Goal: Check status: Check status

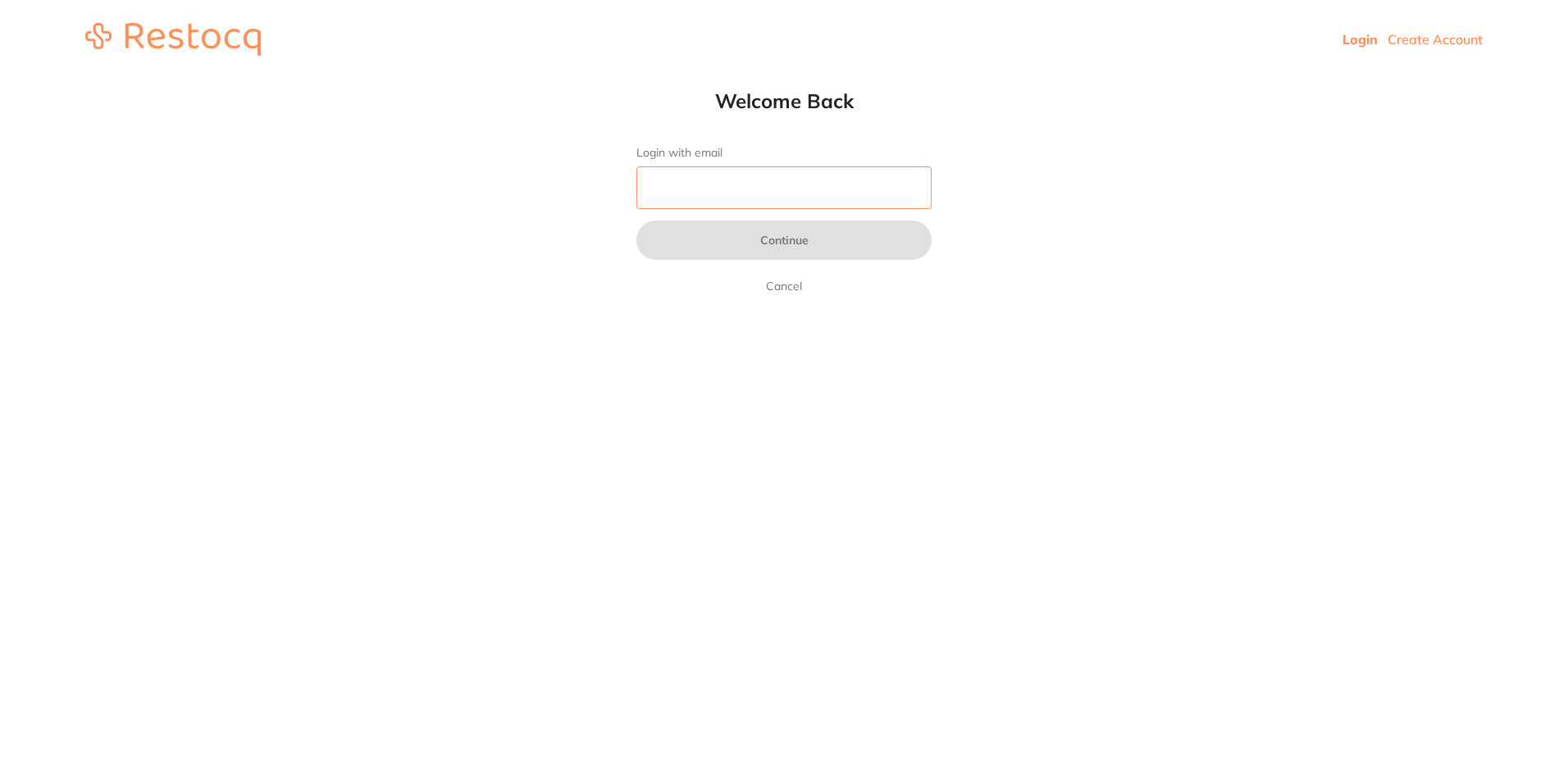
click at [755, 196] on input "Login with email" at bounding box center [784, 187] width 295 height 42
type input "m"
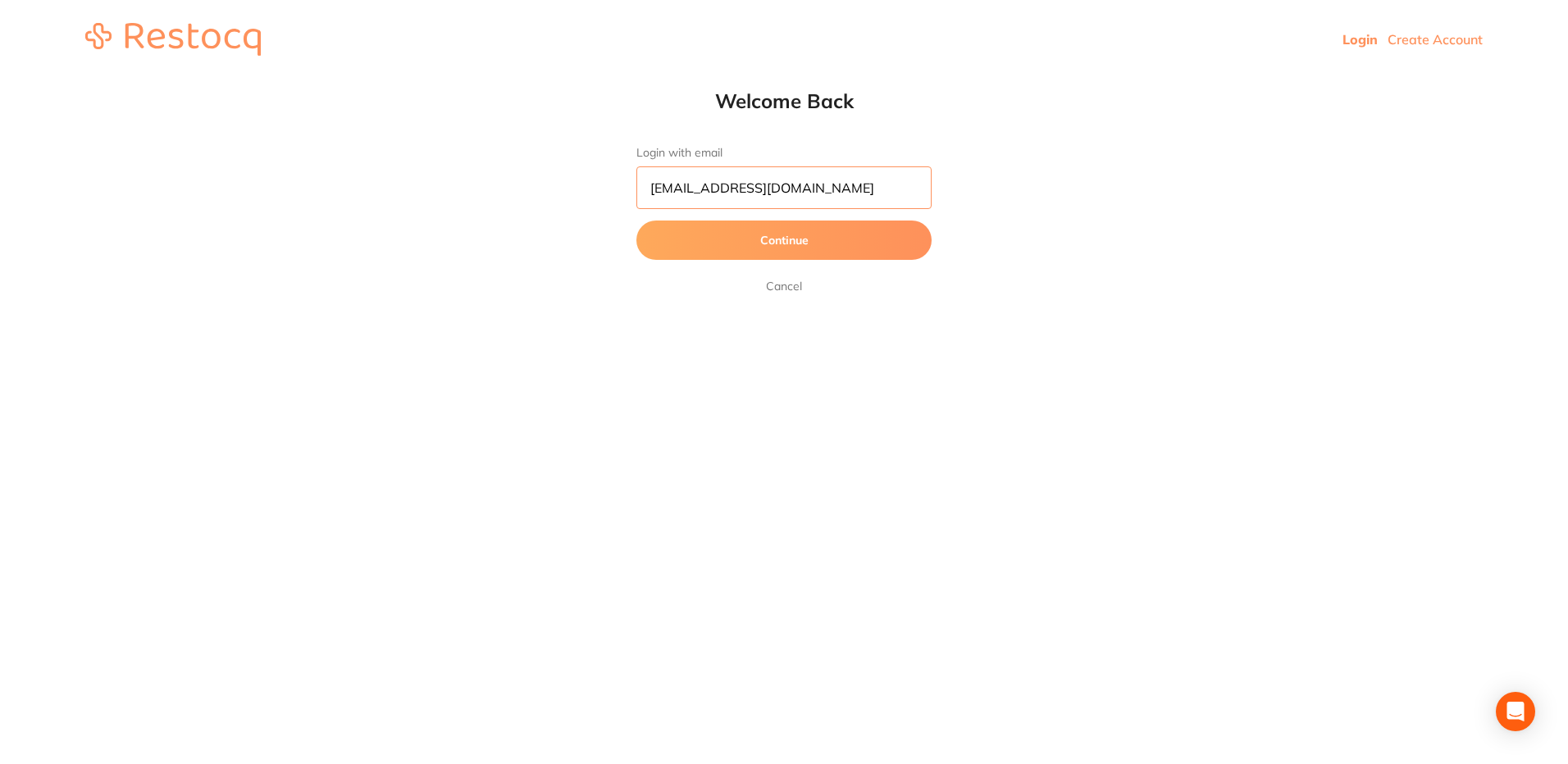
type input "[EMAIL_ADDRESS][DOMAIN_NAME]"
click at [636, 220] on button "Continue" at bounding box center [784, 240] width 295 height 40
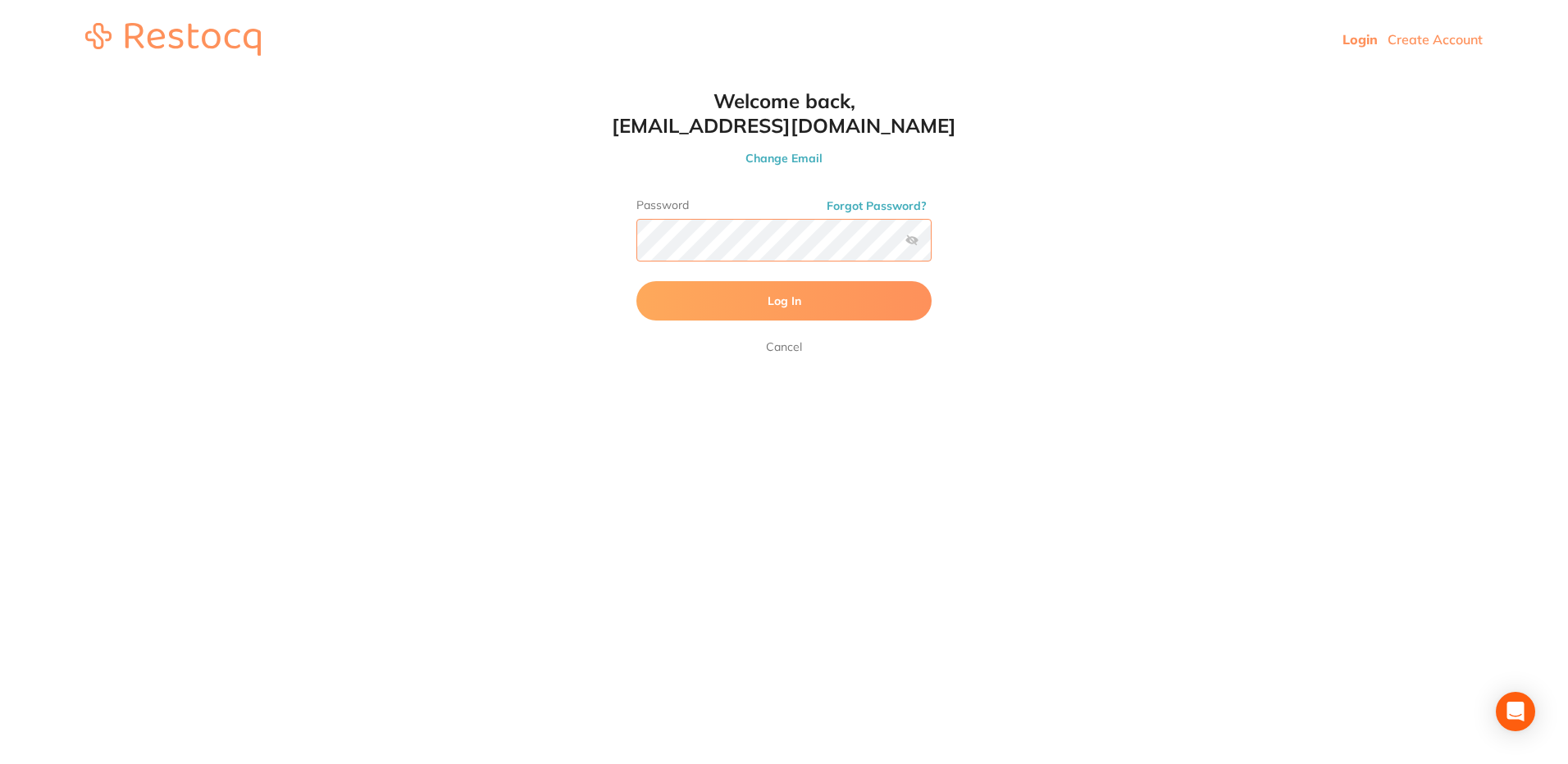
click at [636, 282] on button "Log In" at bounding box center [784, 301] width 295 height 40
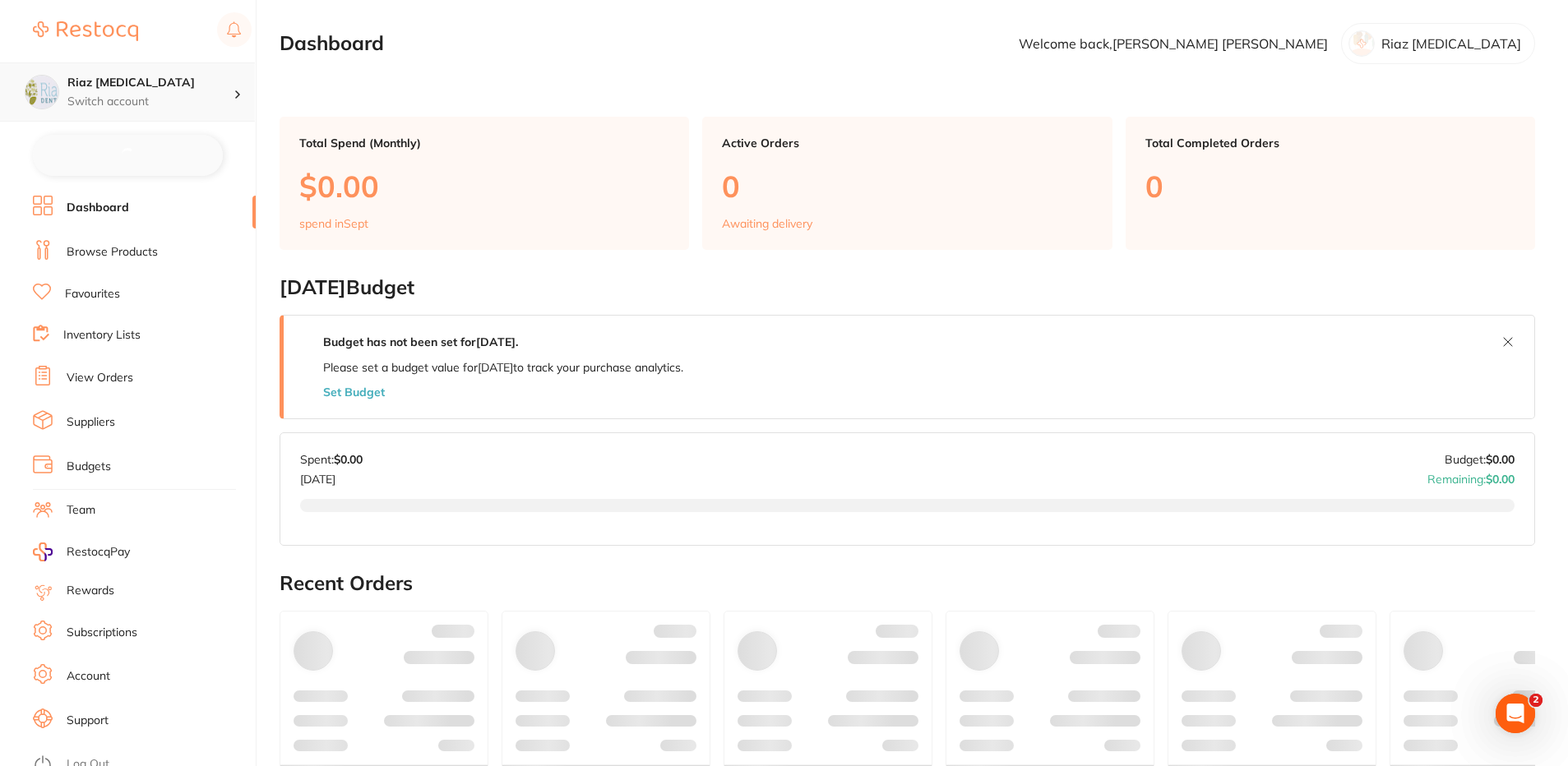
click at [120, 96] on p "Switch account" at bounding box center [151, 102] width 166 height 16
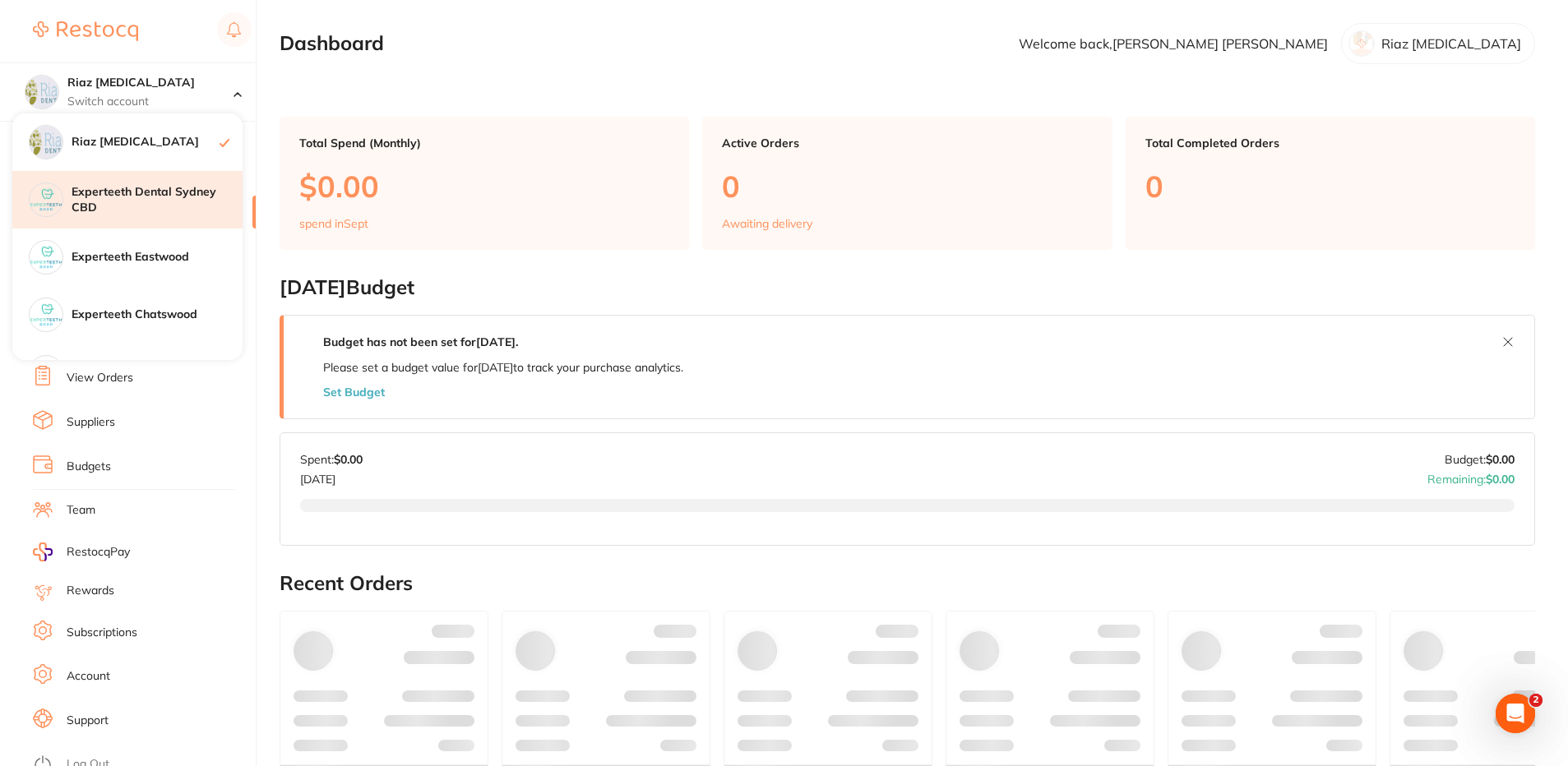
checkbox input "false"
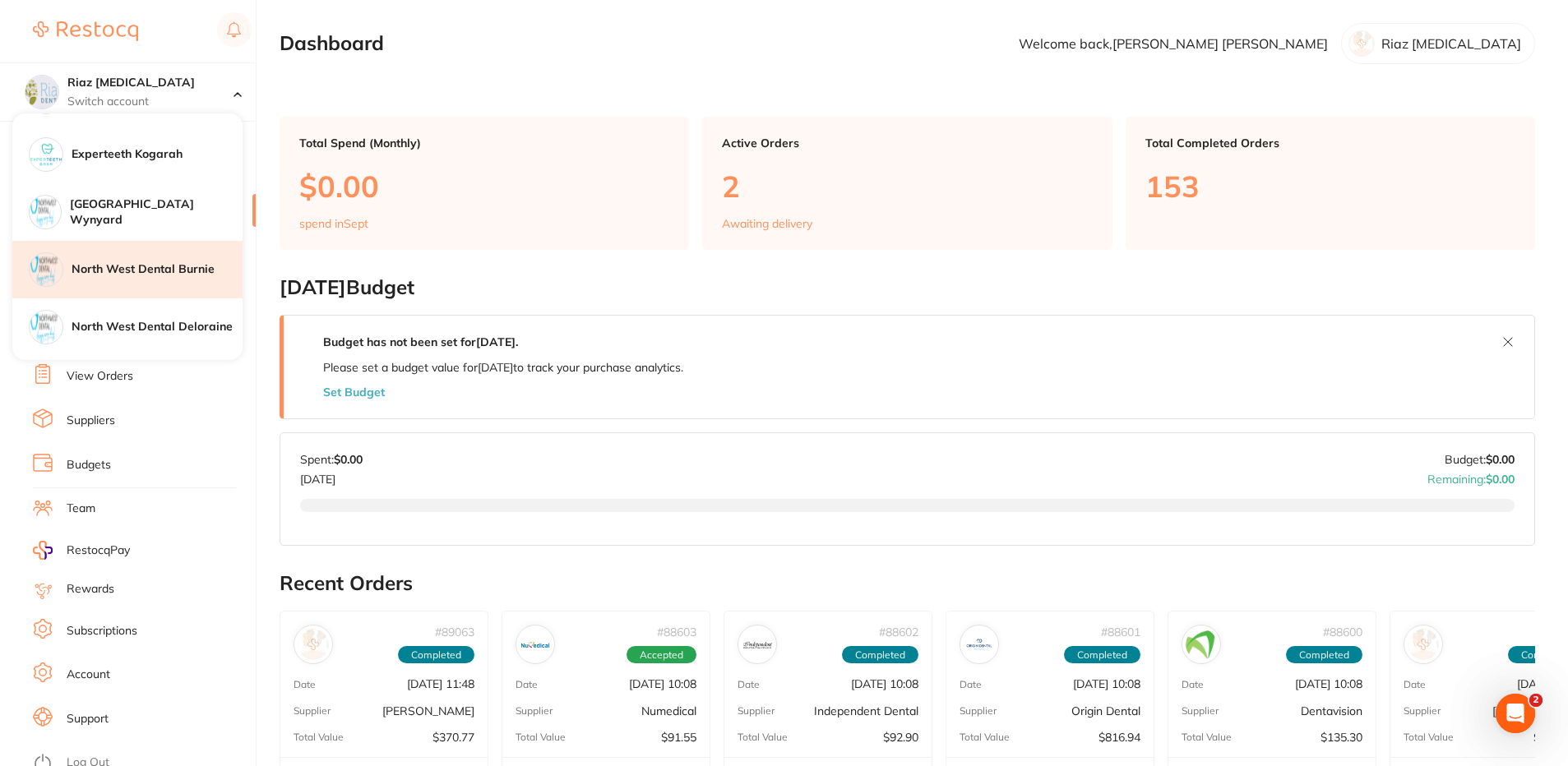
scroll to position [328, 0]
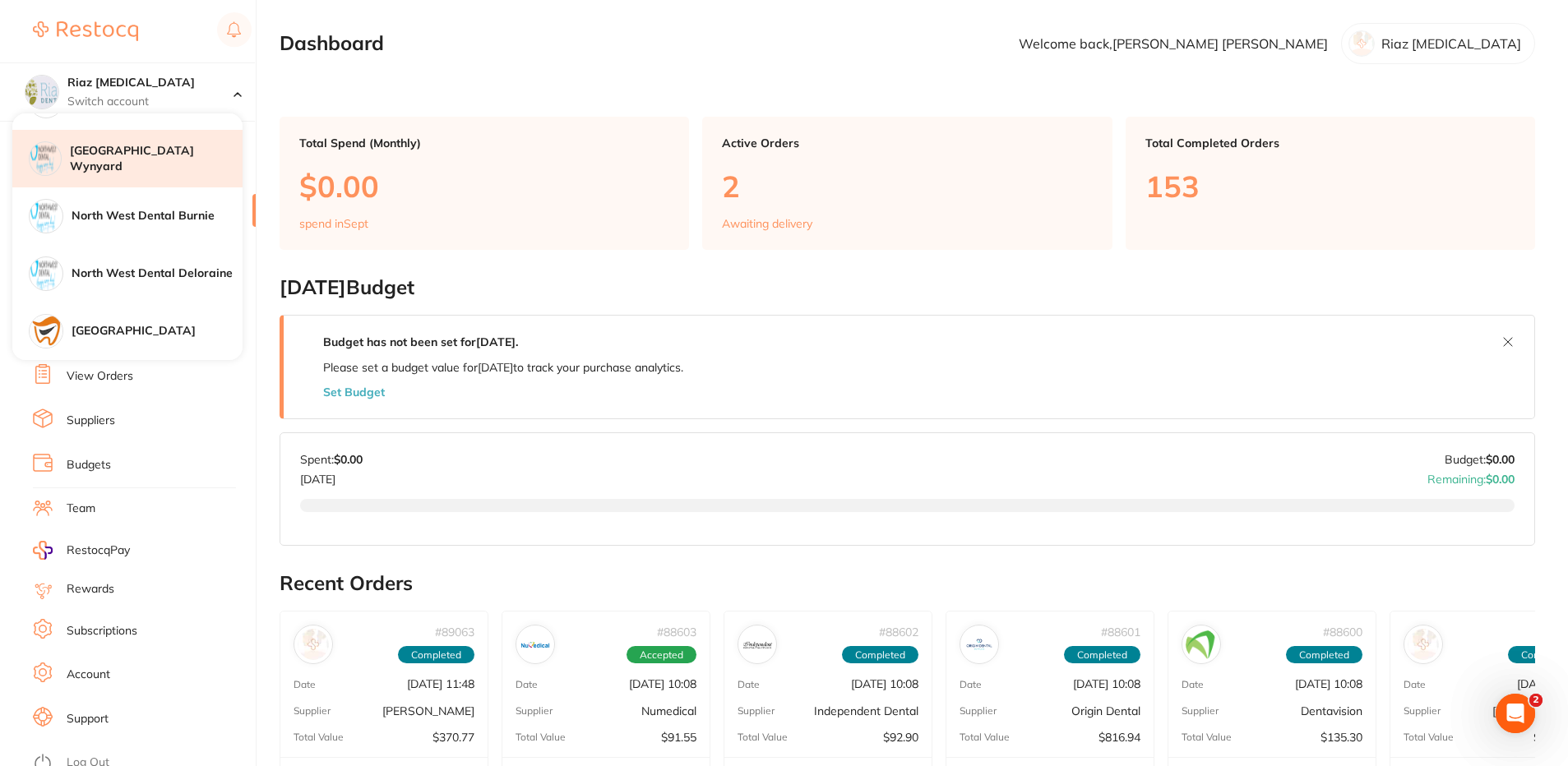
click at [166, 179] on div "[GEOGRAPHIC_DATA] Wynyard" at bounding box center [127, 159] width 230 height 58
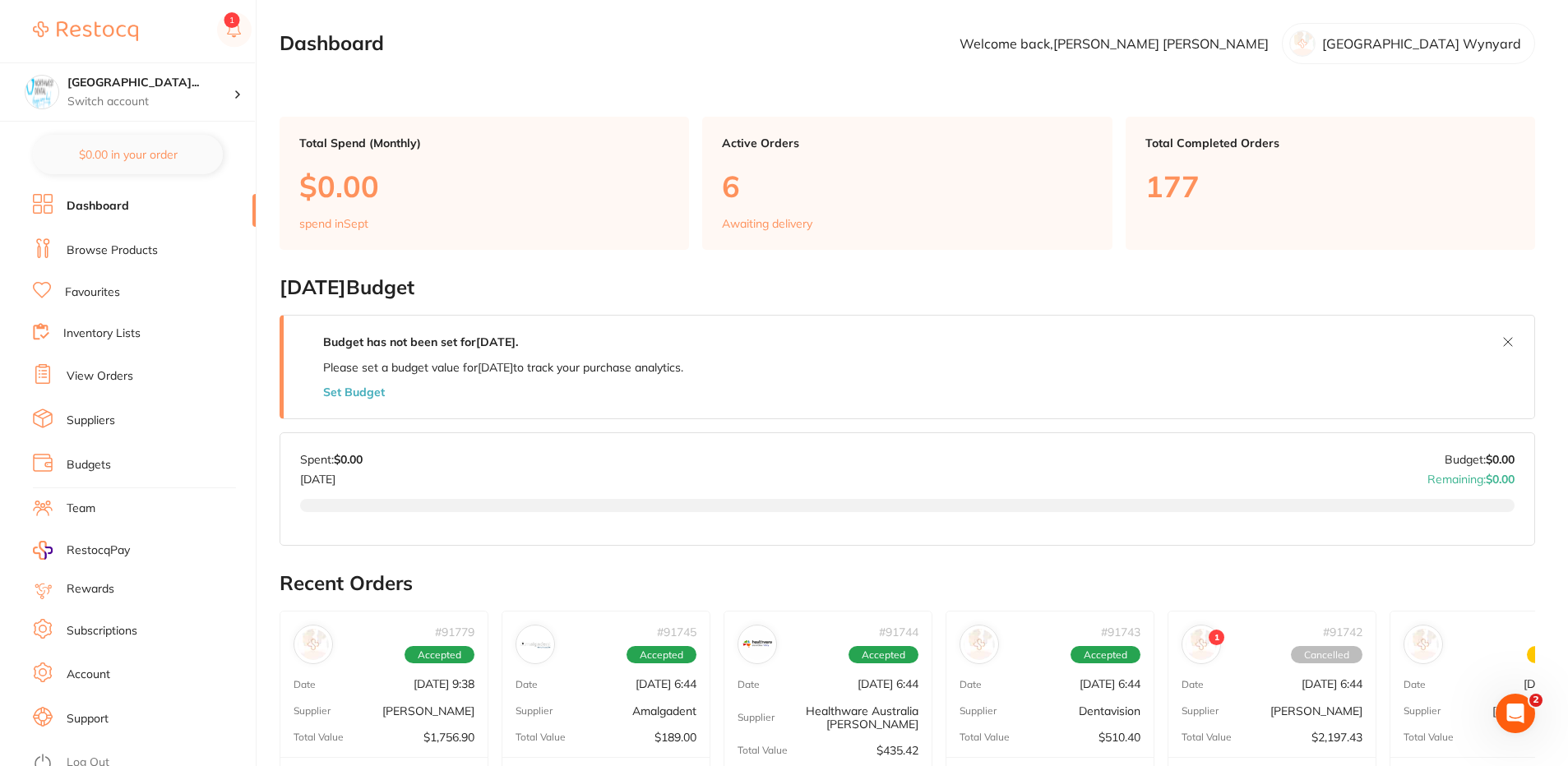
click at [150, 369] on li "View Orders" at bounding box center [143, 376] width 223 height 24
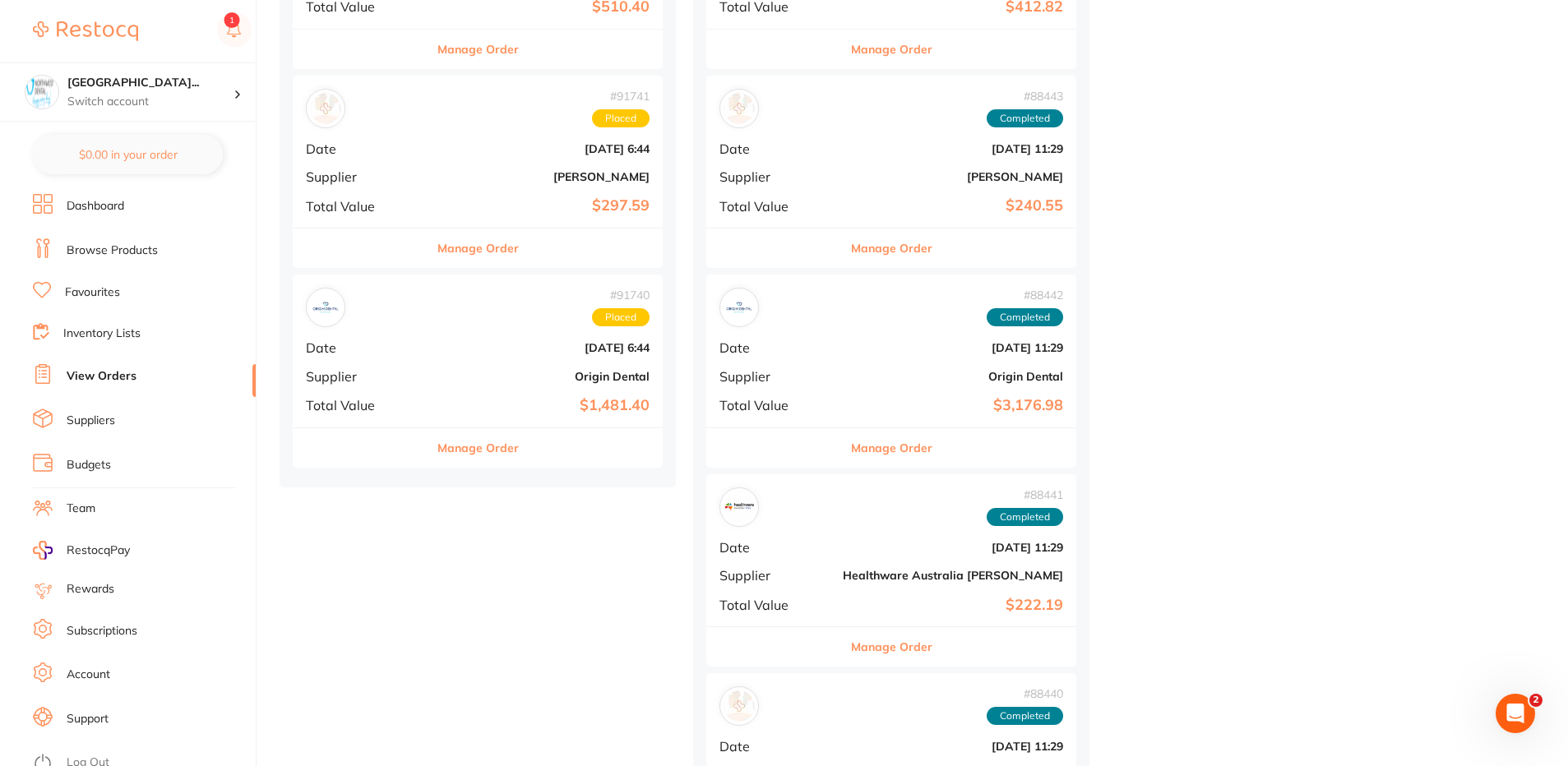
scroll to position [986, 0]
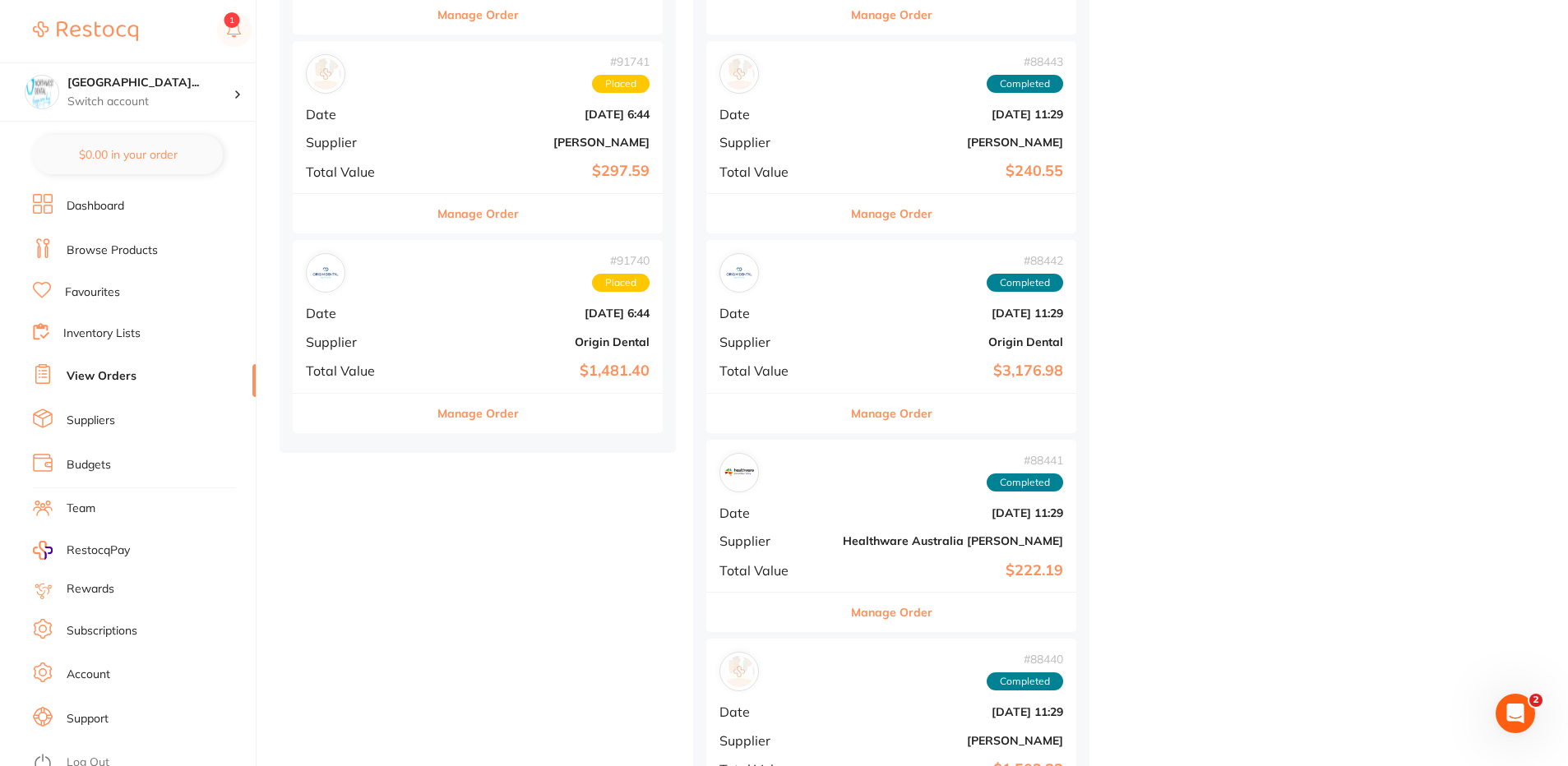
click at [392, 102] on div "# 91741 Placed Date [DATE] 6:44 Supplier [PERSON_NAME] Total Value $297.59" at bounding box center [477, 117] width 370 height 152
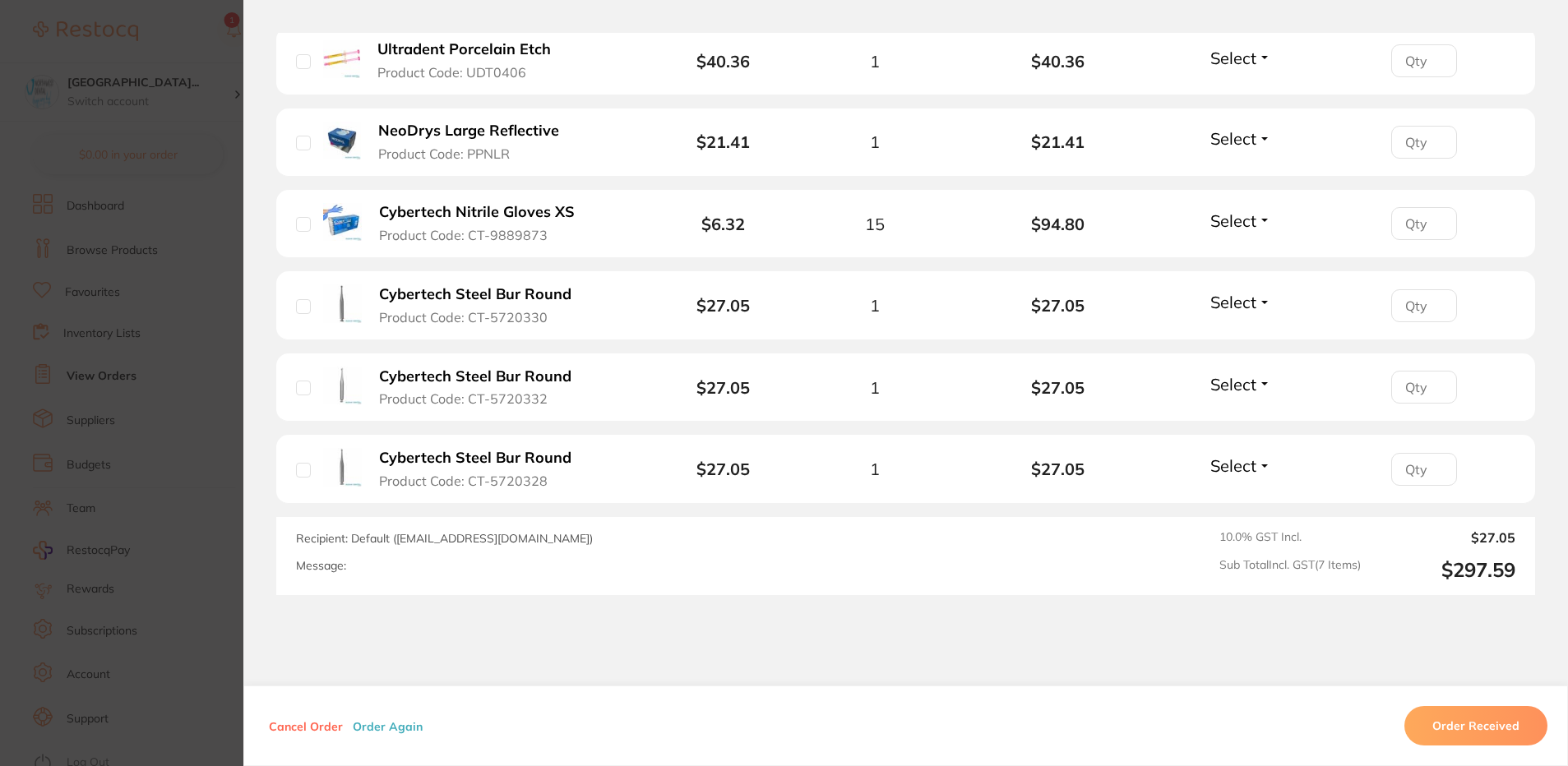
scroll to position [658, 0]
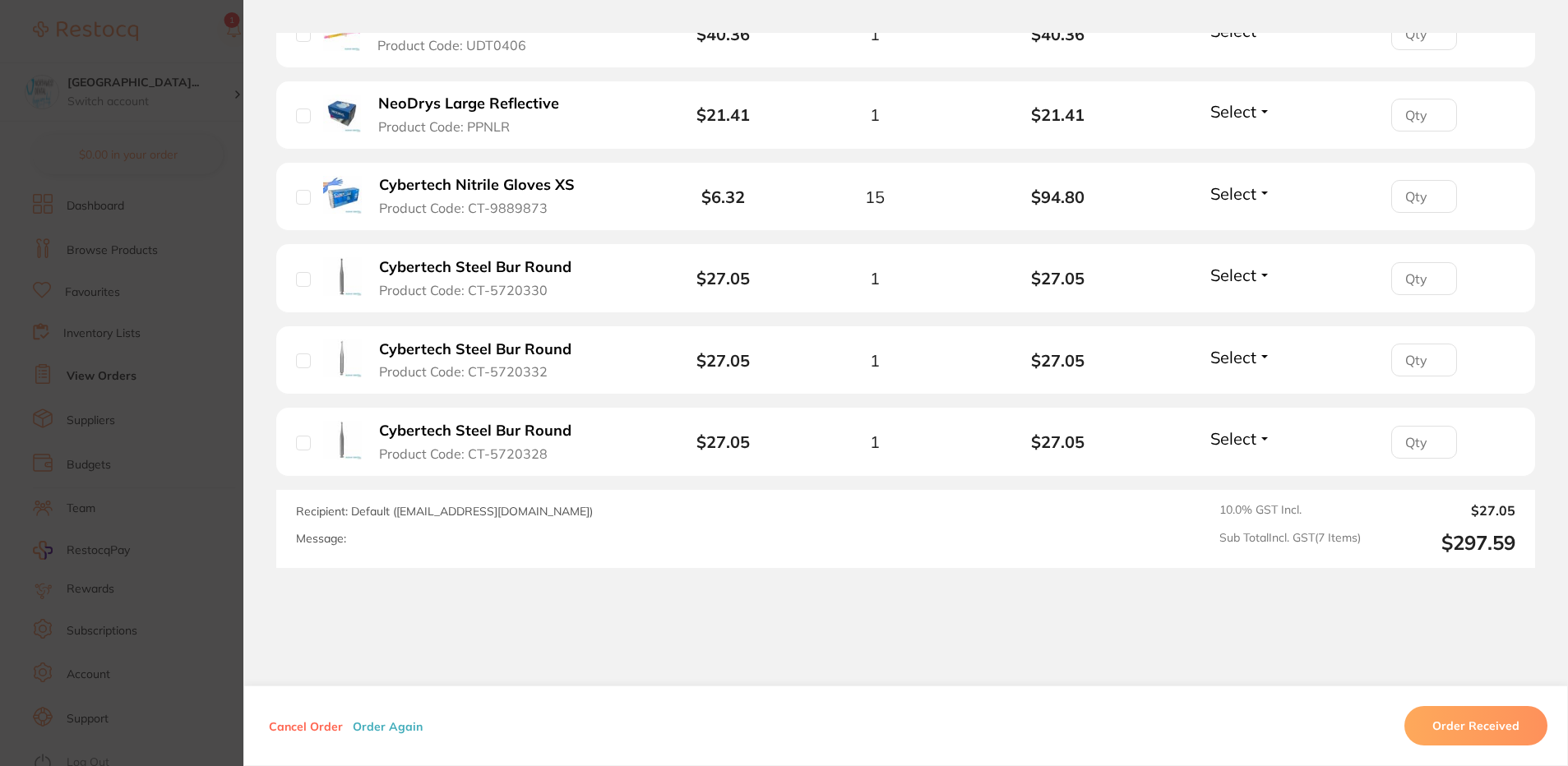
click at [530, 434] on b "Cybertech Steel Bur Round" at bounding box center [475, 430] width 192 height 17
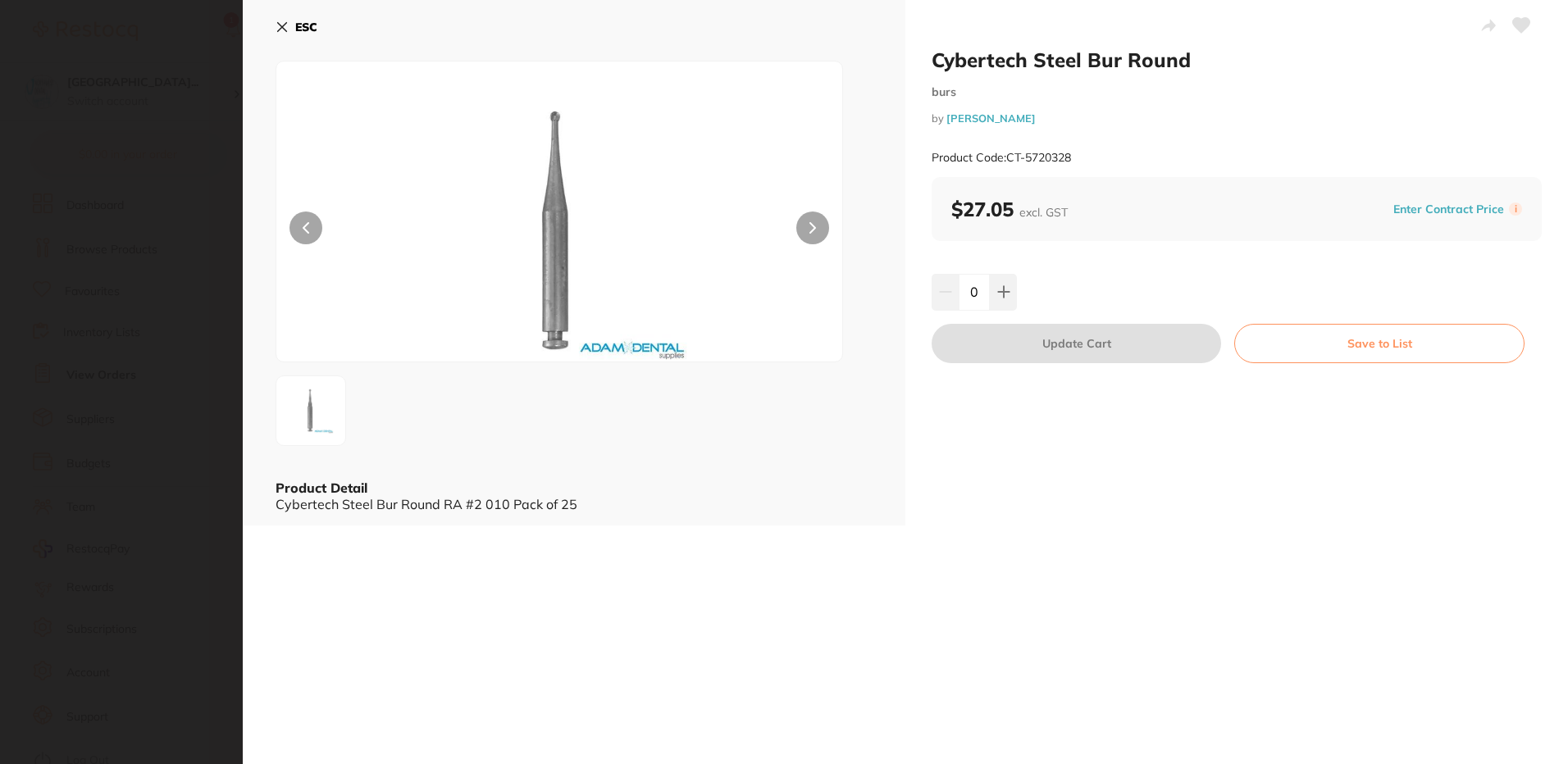
scroll to position [0, 0]
click at [113, 337] on section "Cybertech Steel Bur Round burs by [PERSON_NAME] Product Code: CT-5720328 ESC Pr…" at bounding box center [784, 382] width 1568 height 764
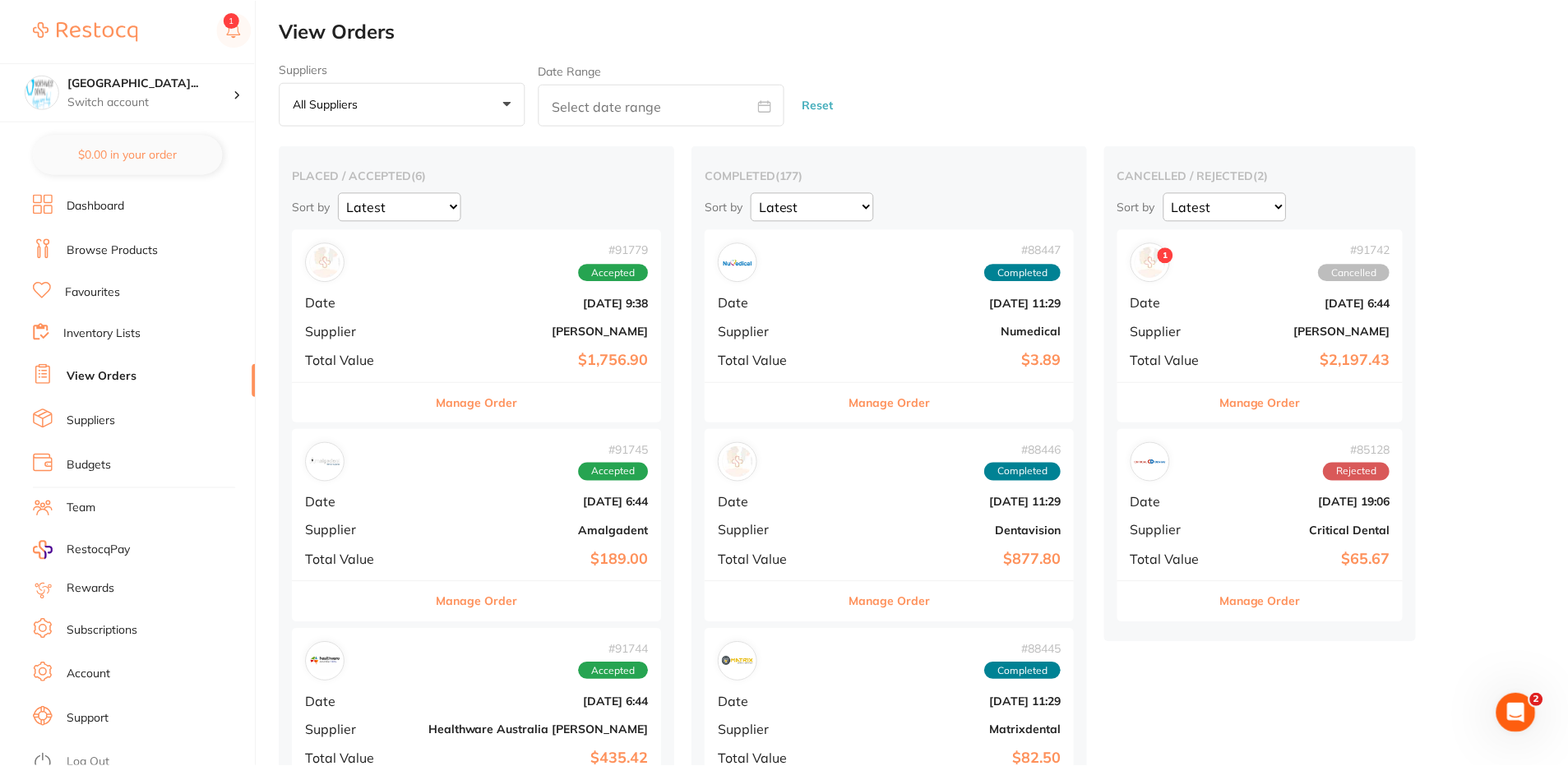
scroll to position [986, 0]
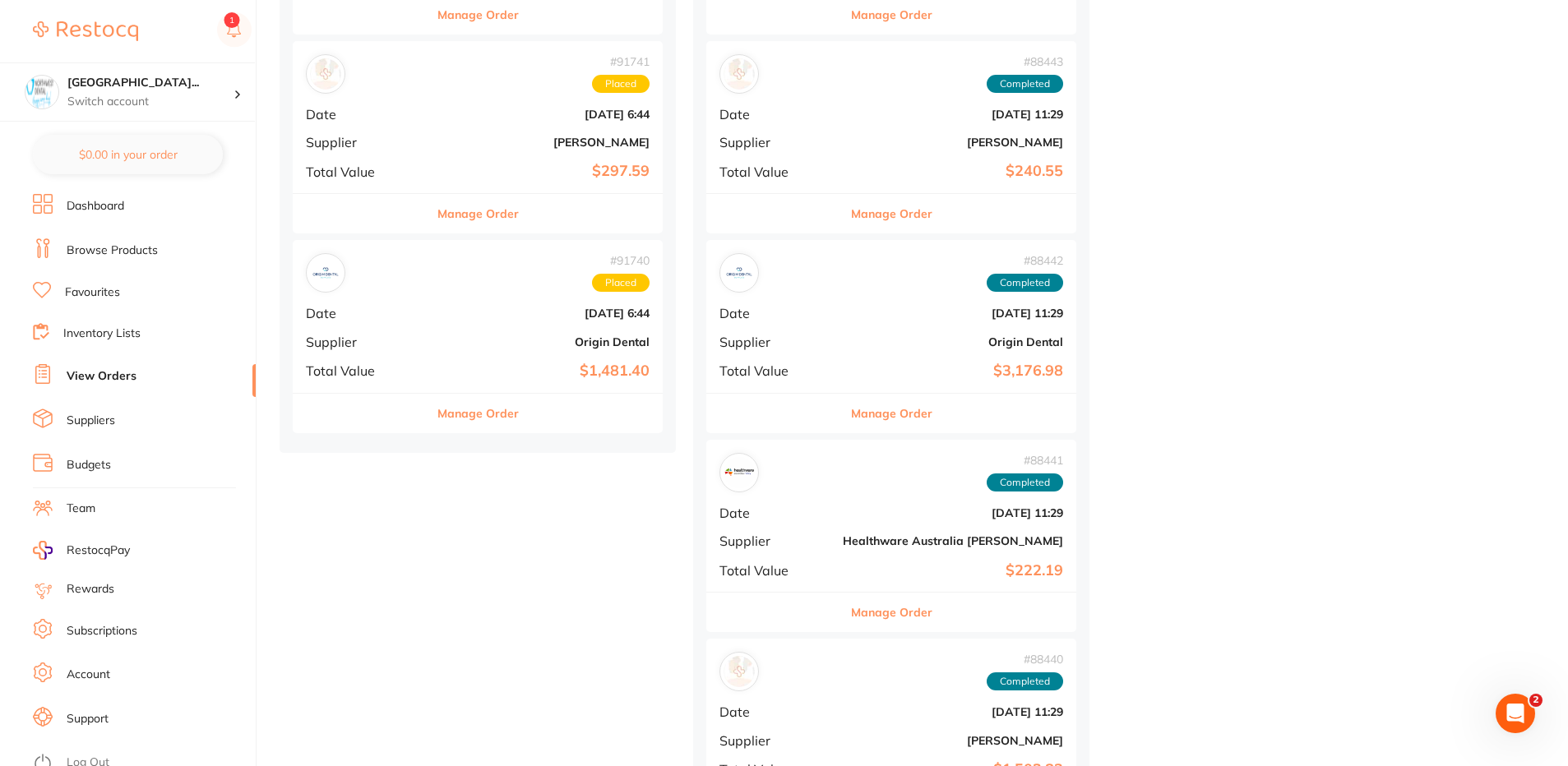
click at [439, 98] on div "# 91741 Placed Date [DATE] 6:44 Supplier [PERSON_NAME] Total Value $297.59" at bounding box center [477, 117] width 370 height 152
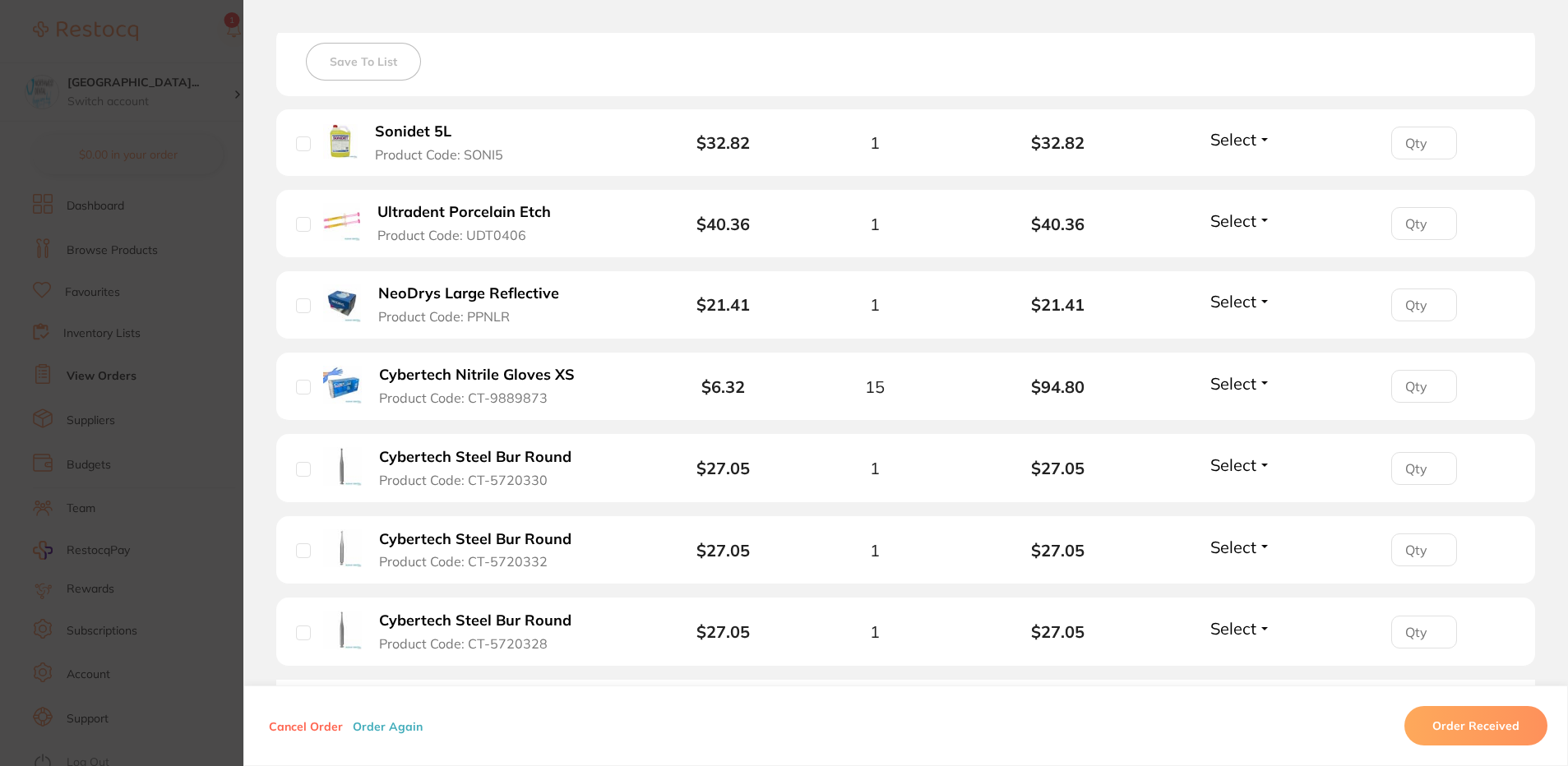
scroll to position [622, 0]
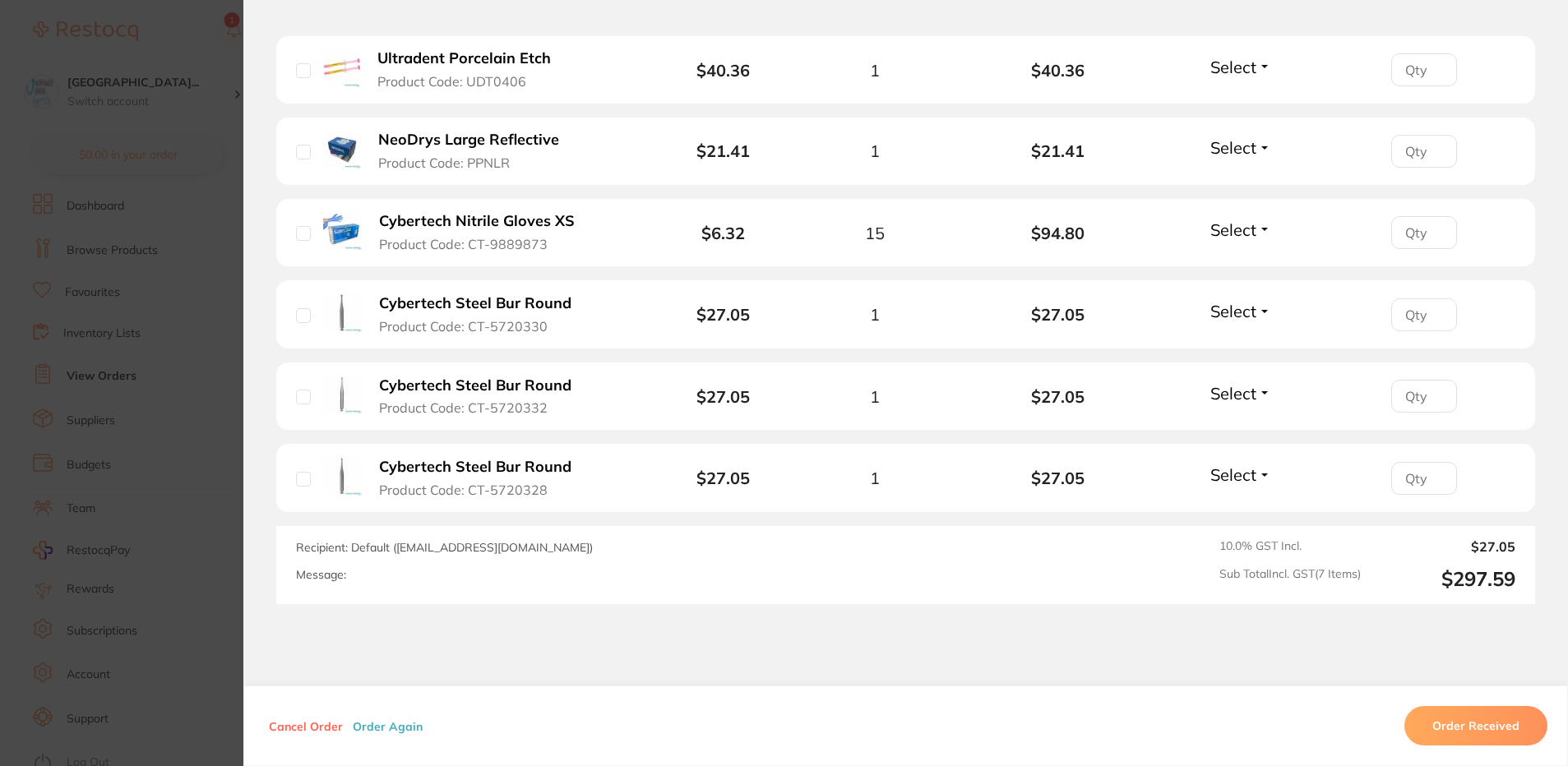
click at [487, 297] on b "Cybertech Steel Bur Round" at bounding box center [475, 303] width 192 height 17
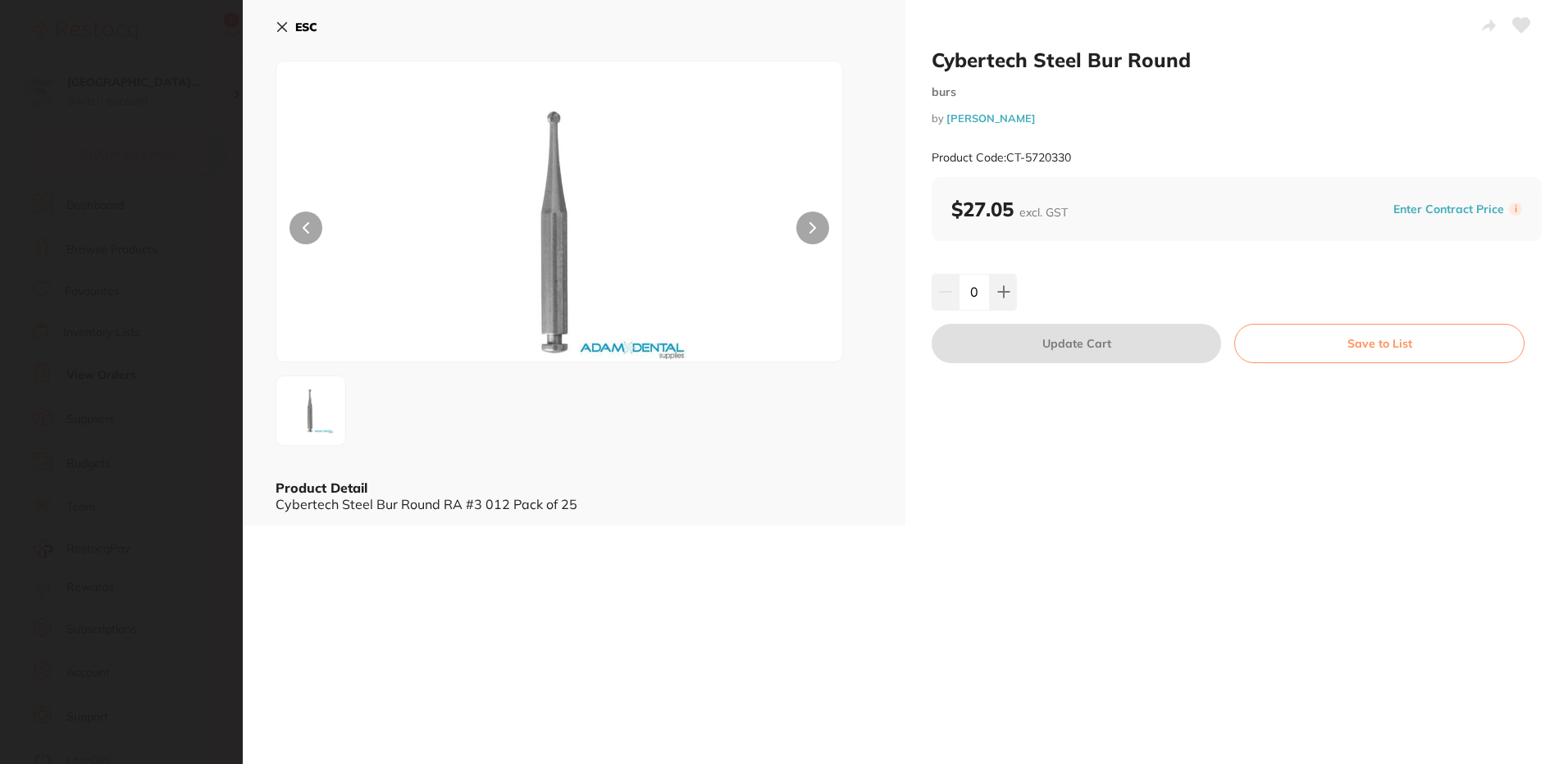
scroll to position [0, 0]
click at [53, 236] on section "Cybertech Steel Bur Round burs by [PERSON_NAME] Product Code: CT-5720330 ESC Pr…" at bounding box center [784, 382] width 1568 height 764
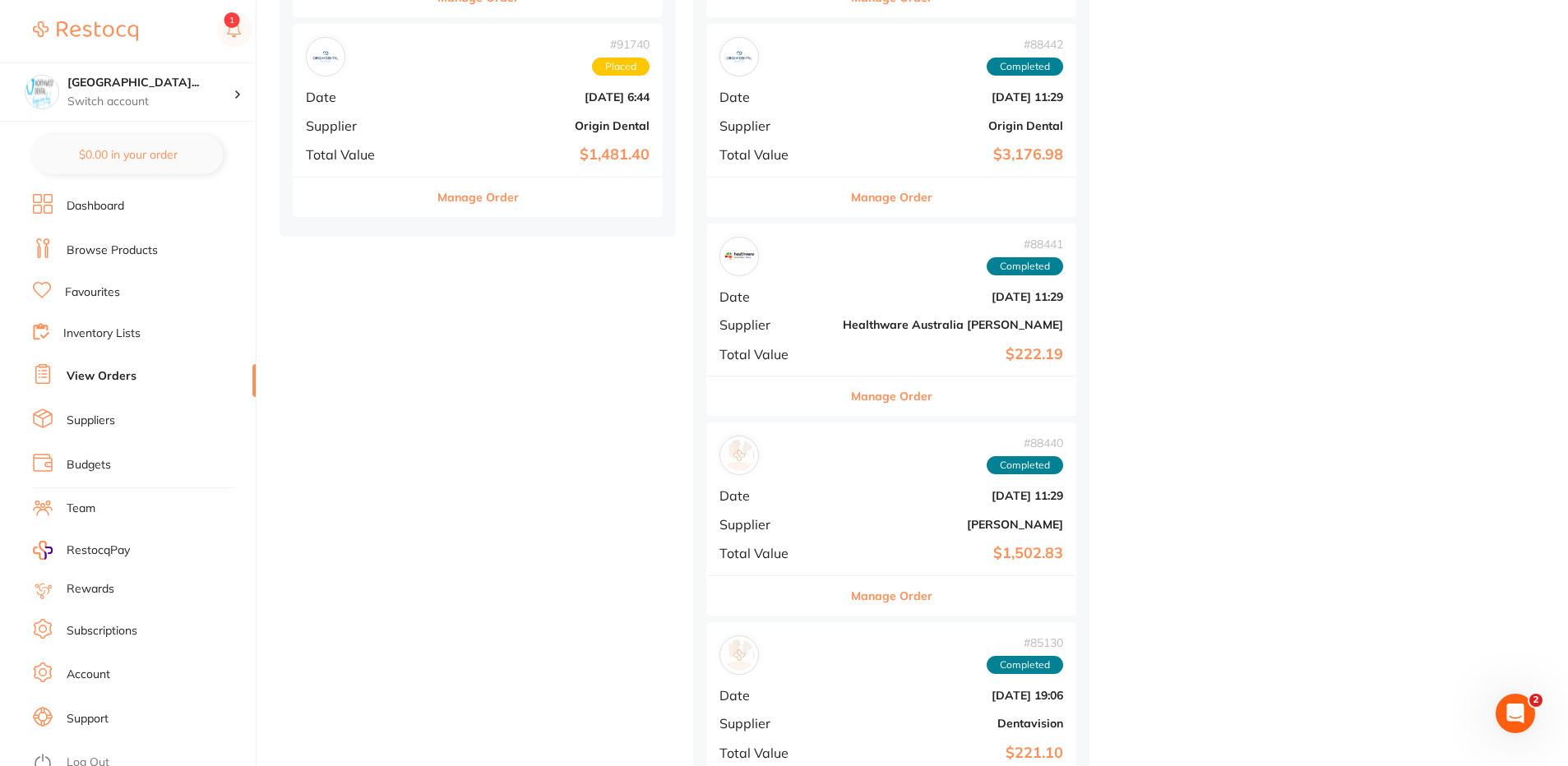
scroll to position [904, 0]
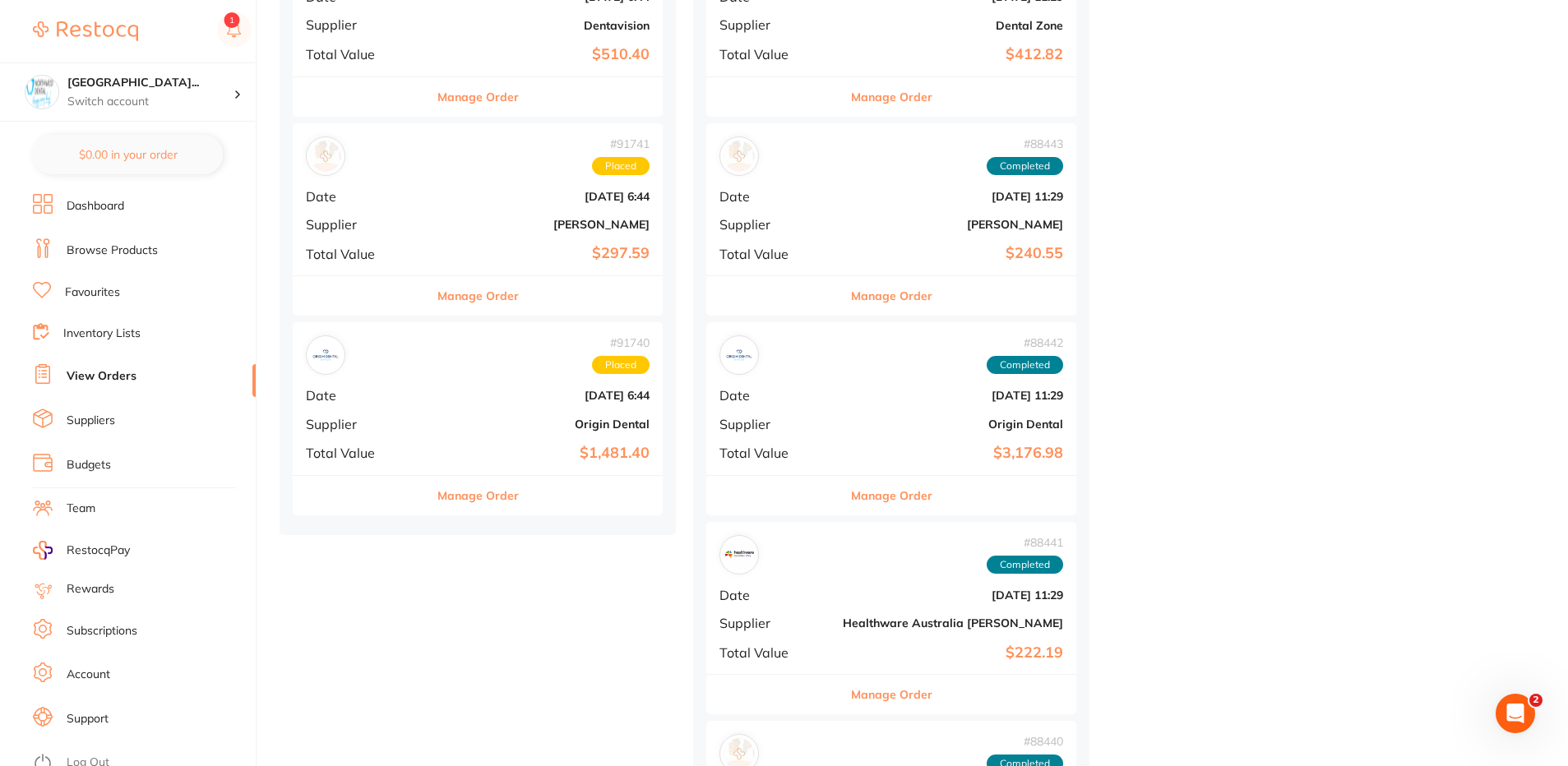
click at [436, 225] on b "[PERSON_NAME]" at bounding box center [540, 224] width 220 height 14
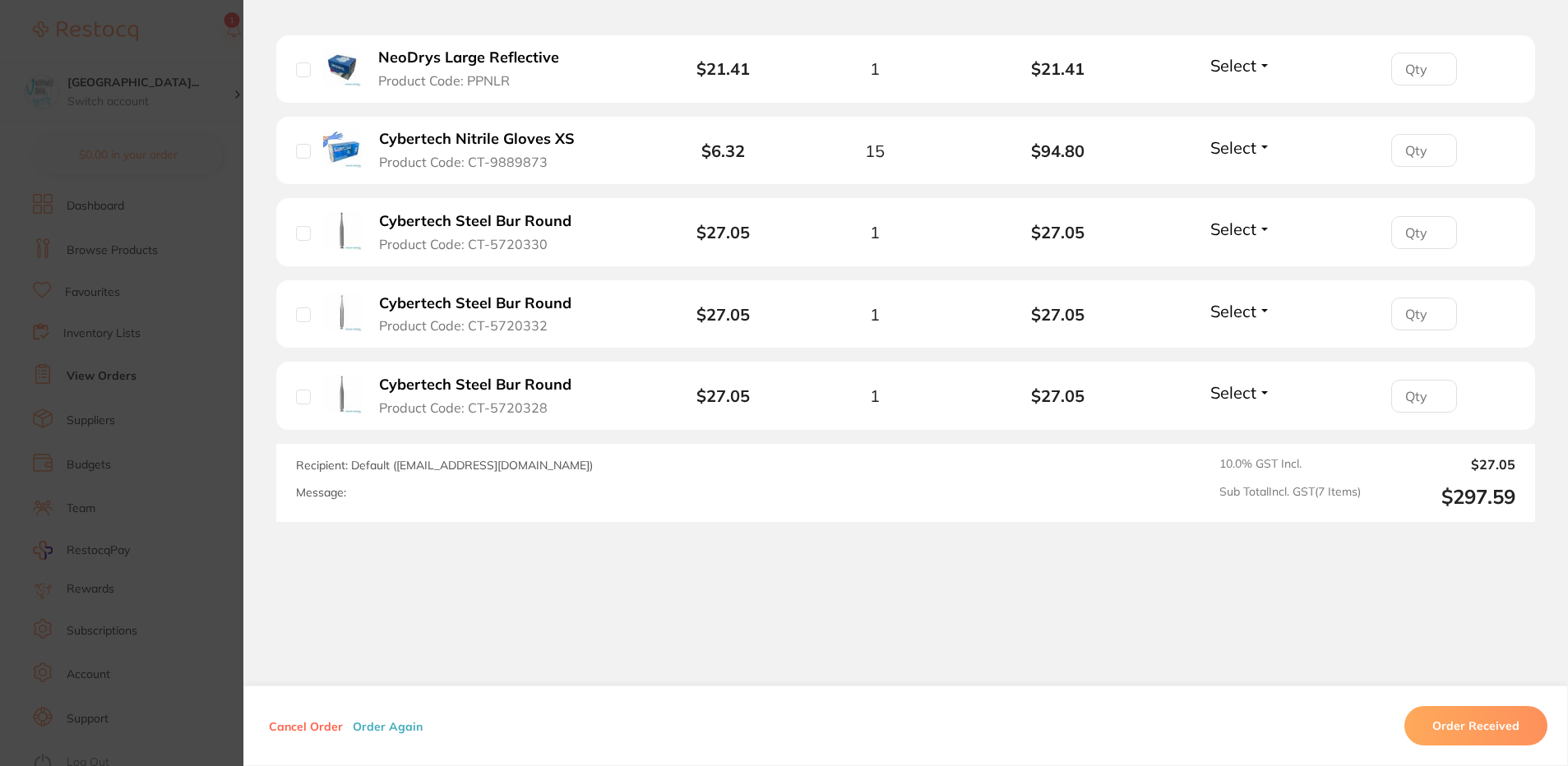
click at [496, 295] on b "Cybertech Steel Bur Round" at bounding box center [475, 303] width 192 height 17
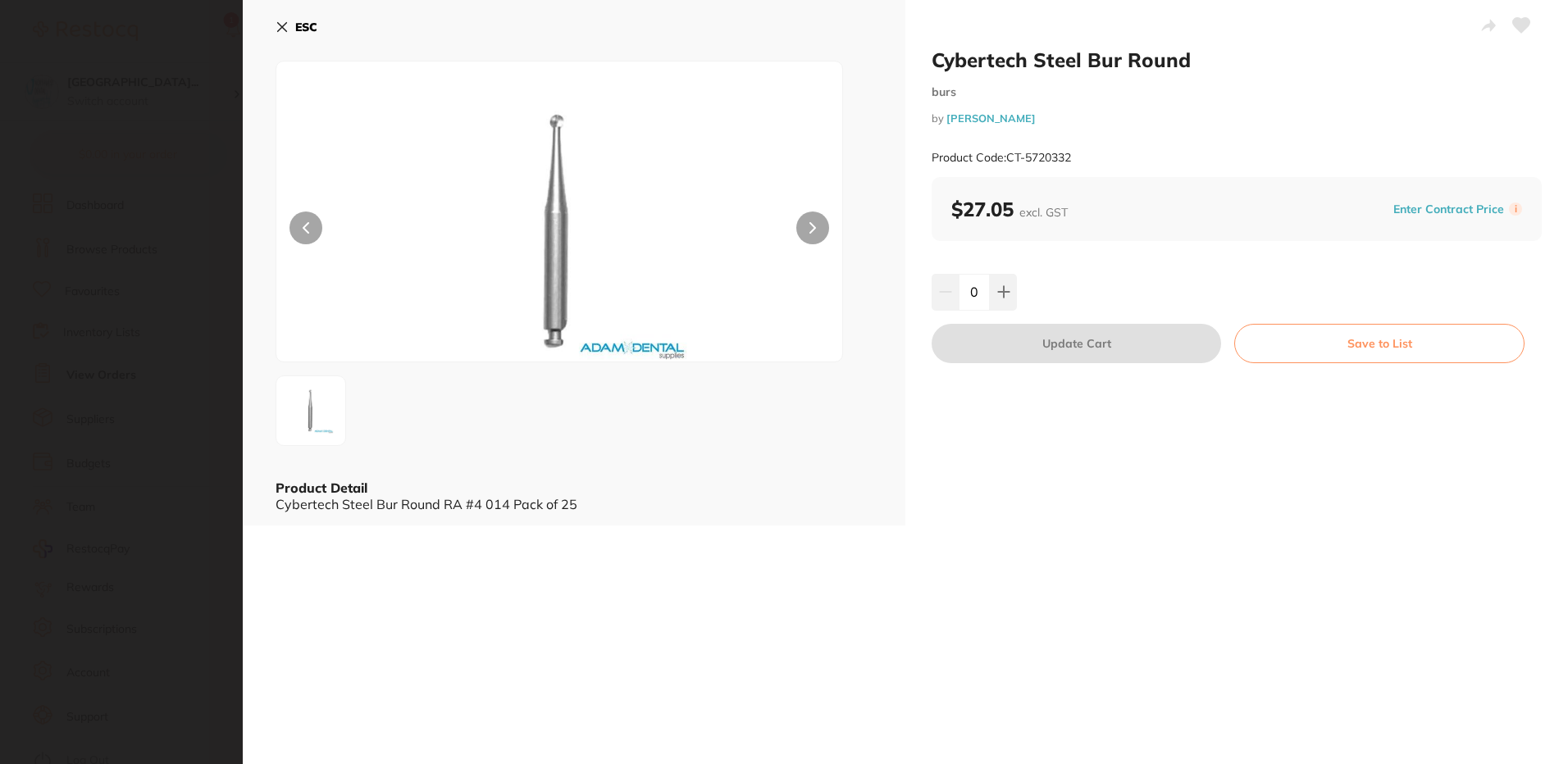
click at [180, 348] on section "Cybertech Steel Bur Round burs by [PERSON_NAME] Product Code: CT-5720332 ESC Pr…" at bounding box center [784, 382] width 1568 height 764
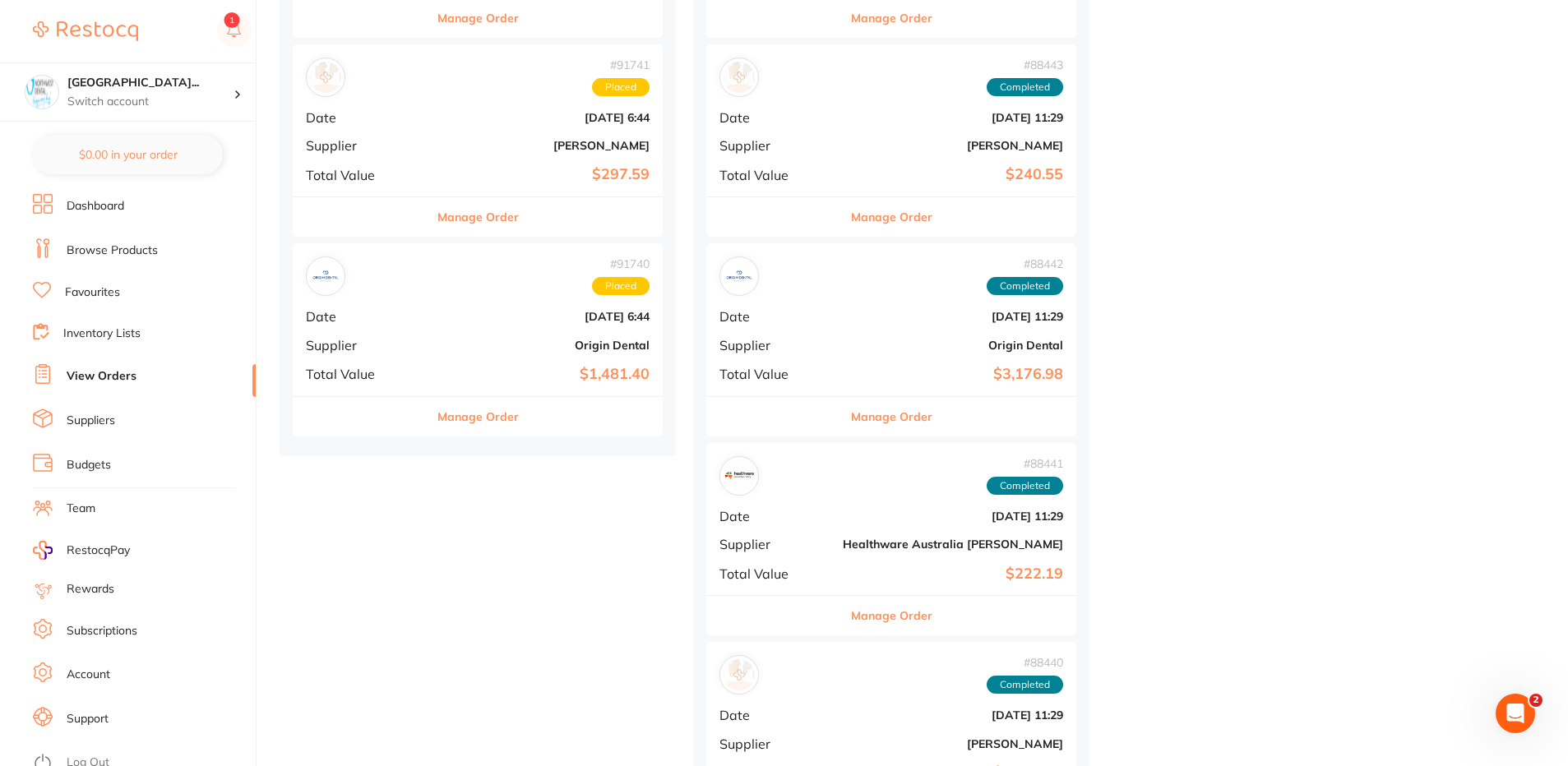
scroll to position [1068, 0]
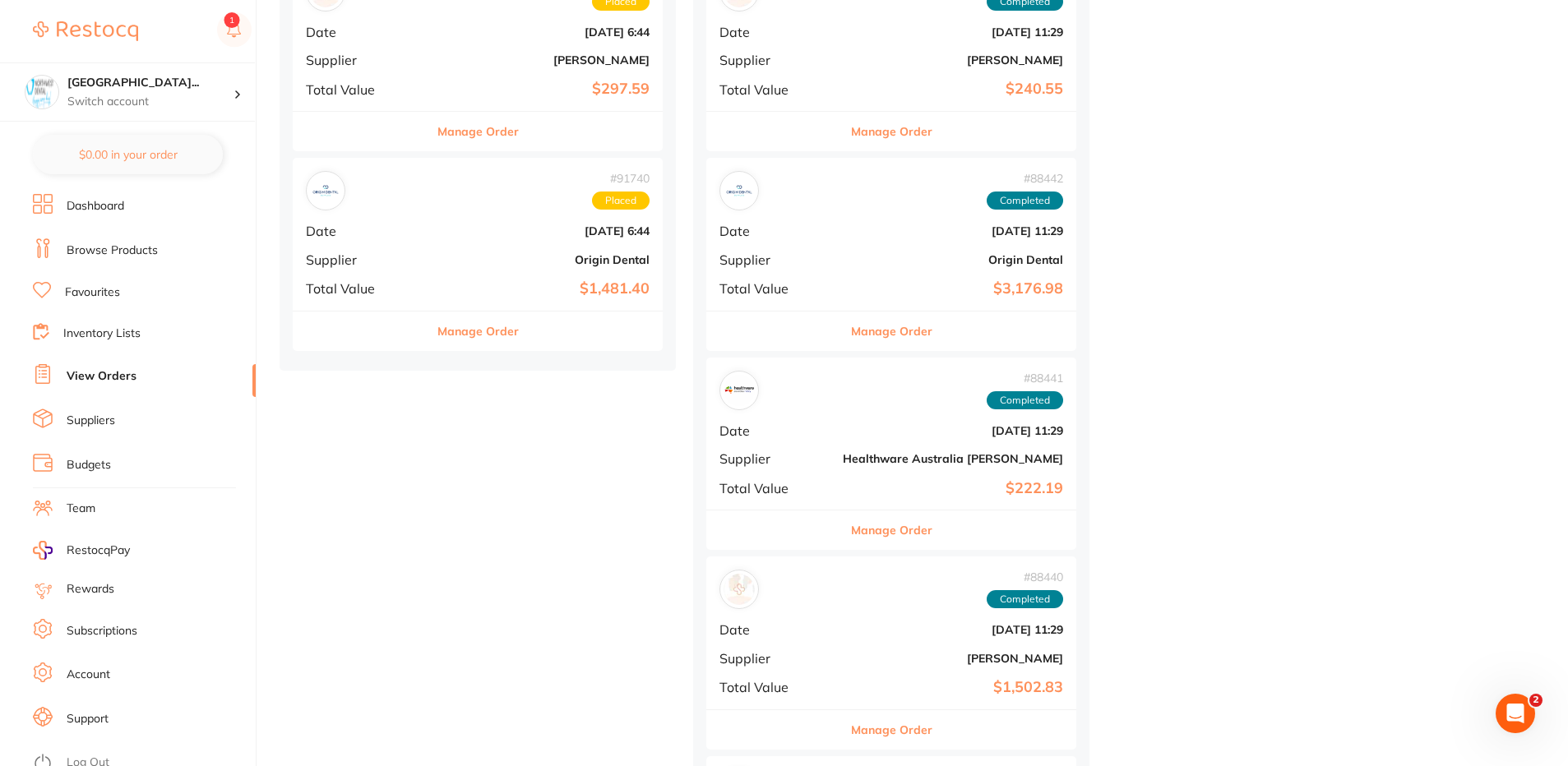
click at [399, 71] on div "# 91741 Placed Date [DATE] 6:44 Supplier [PERSON_NAME] Total Value $297.59" at bounding box center [477, 34] width 370 height 152
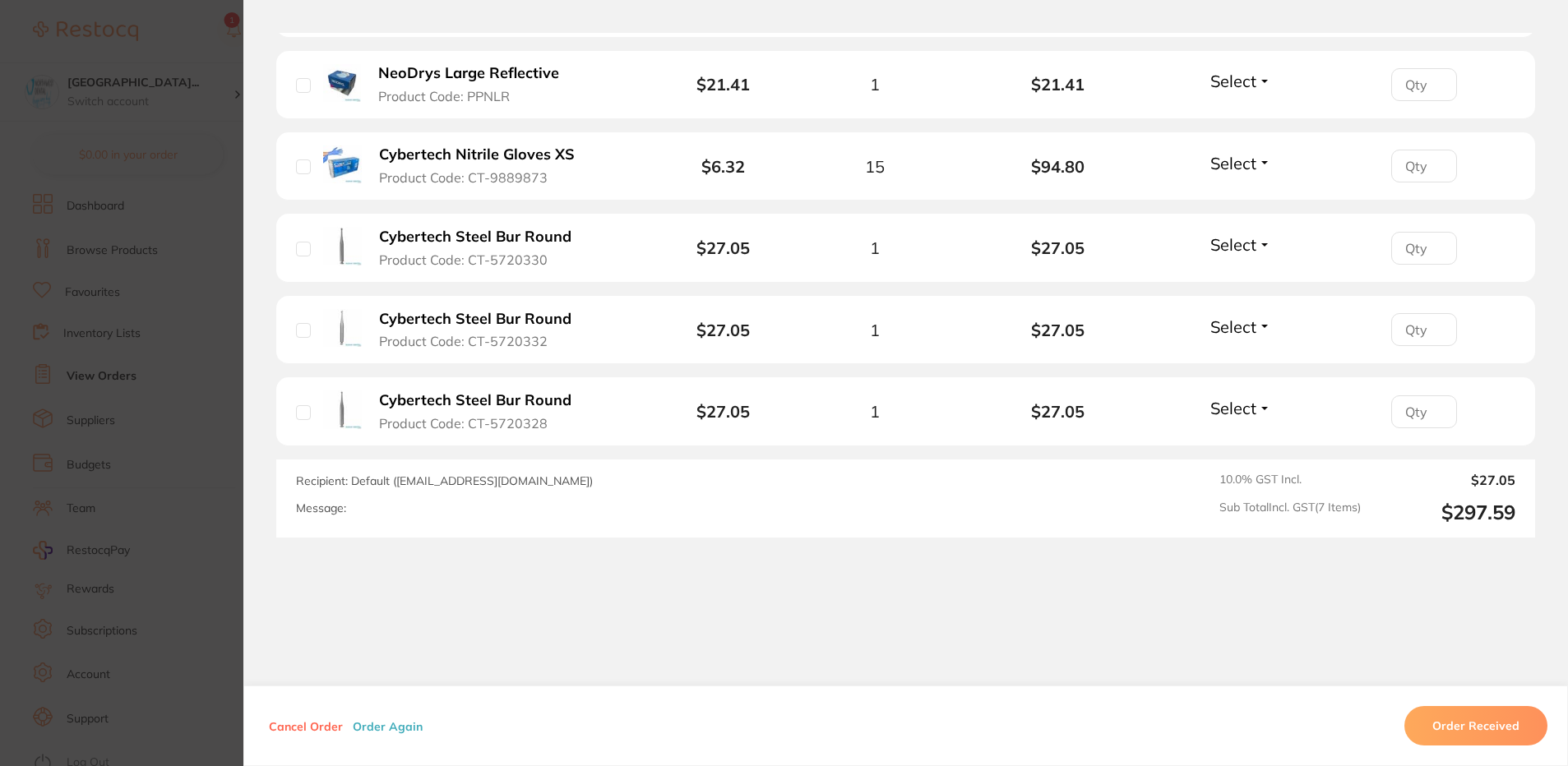
scroll to position [704, 0]
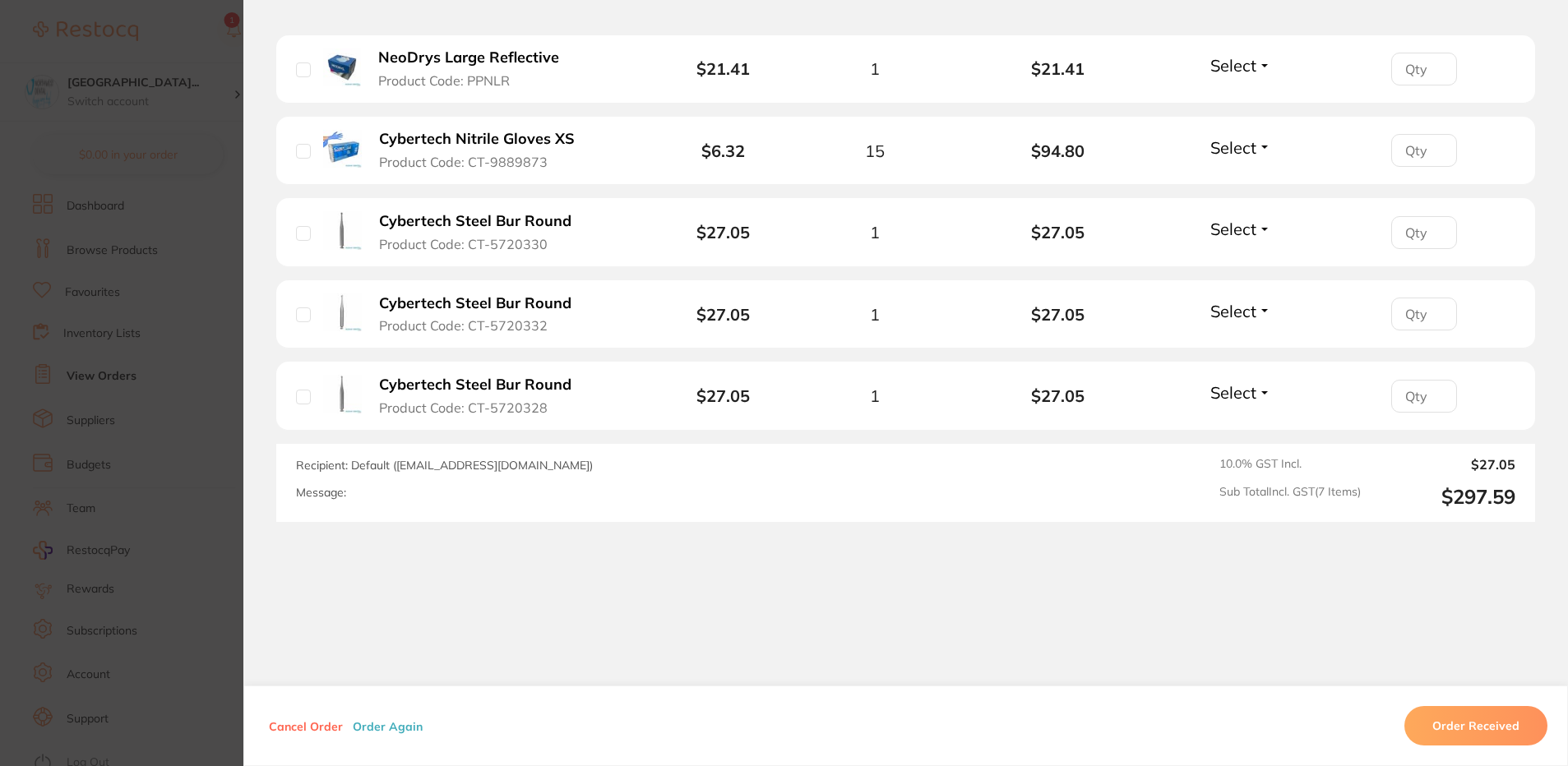
click at [549, 390] on b "Cybertech Steel Bur Round" at bounding box center [475, 384] width 192 height 17
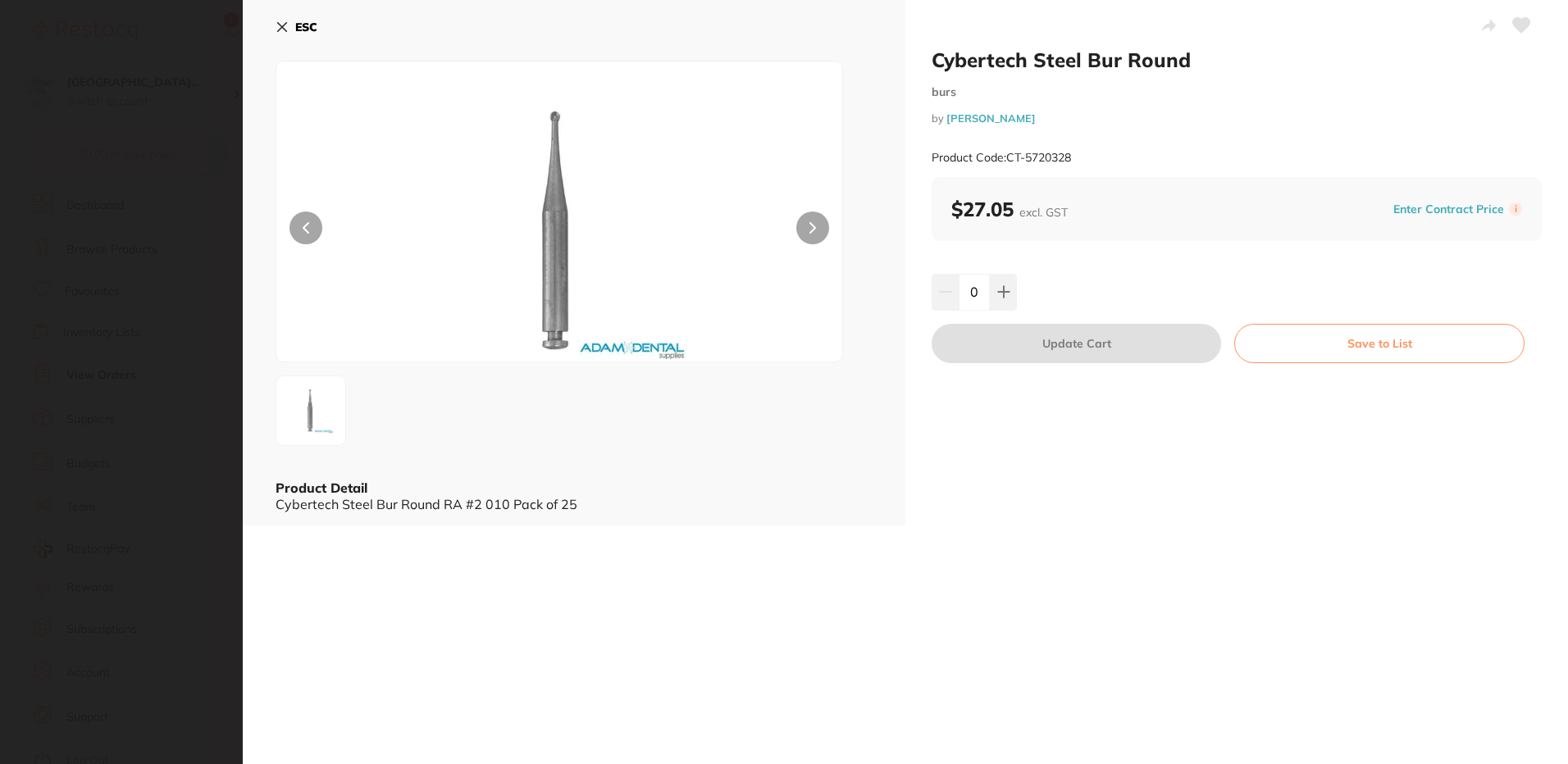
scroll to position [0, 0]
click at [283, 38] on button "ESC" at bounding box center [296, 27] width 41 height 28
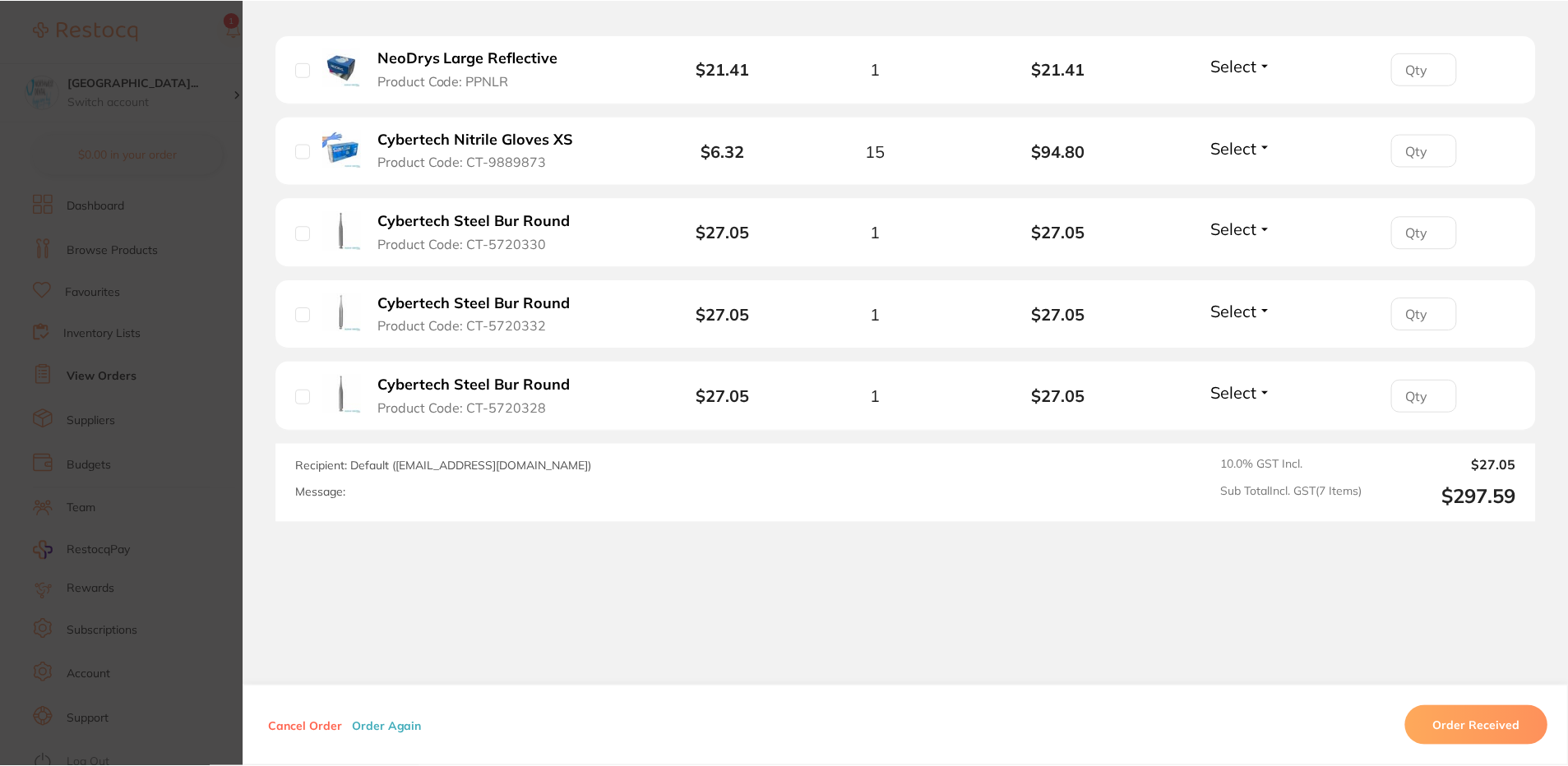
scroll to position [1068, 0]
click at [4, 282] on section "Order ID: Restocq- 91741 Order Information Placed Order Order Date [DATE] 6:44 …" at bounding box center [784, 383] width 1568 height 766
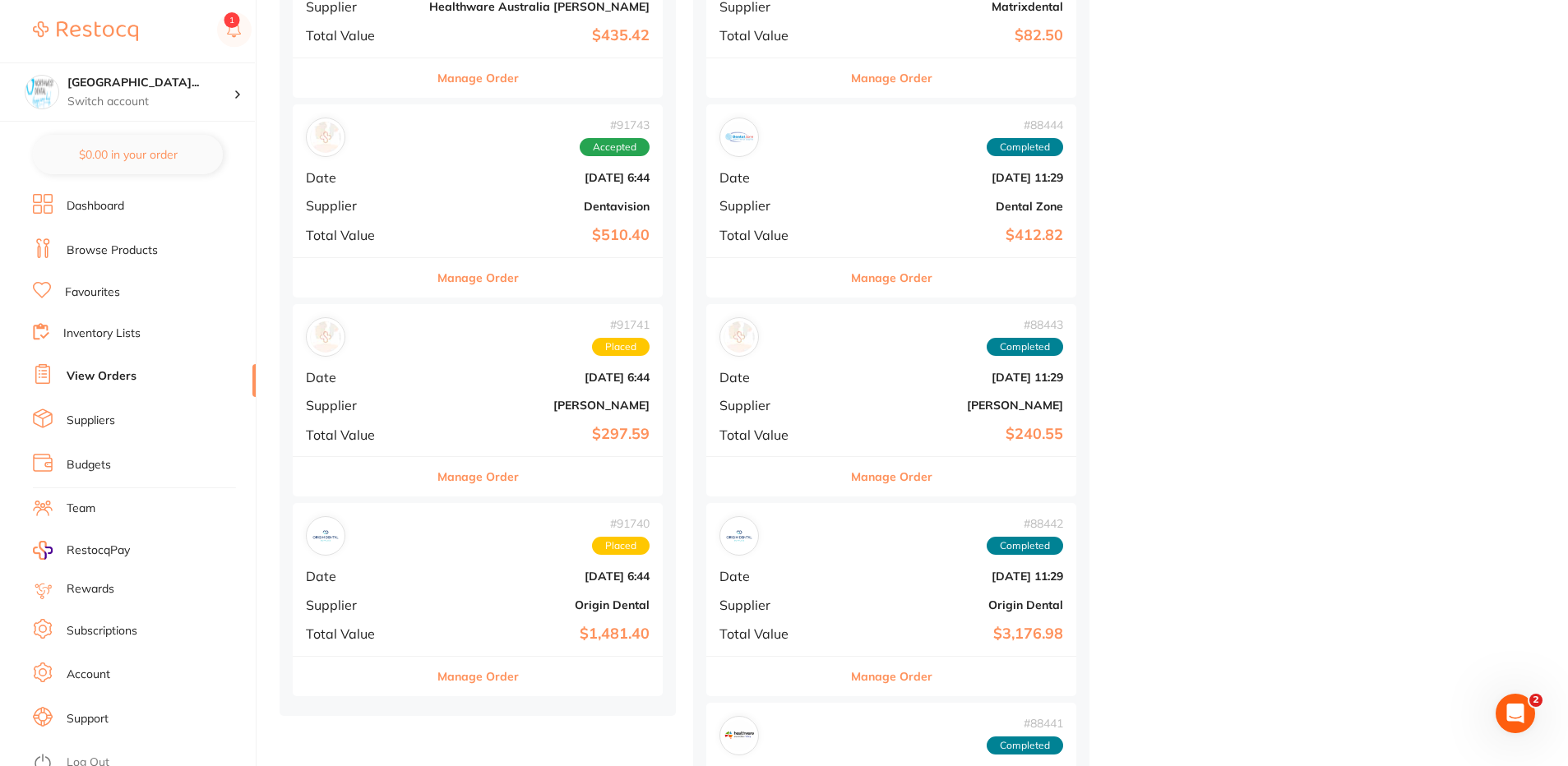
scroll to position [740, 0]
